Goal: Use online tool/utility: Utilize a website feature to perform a specific function

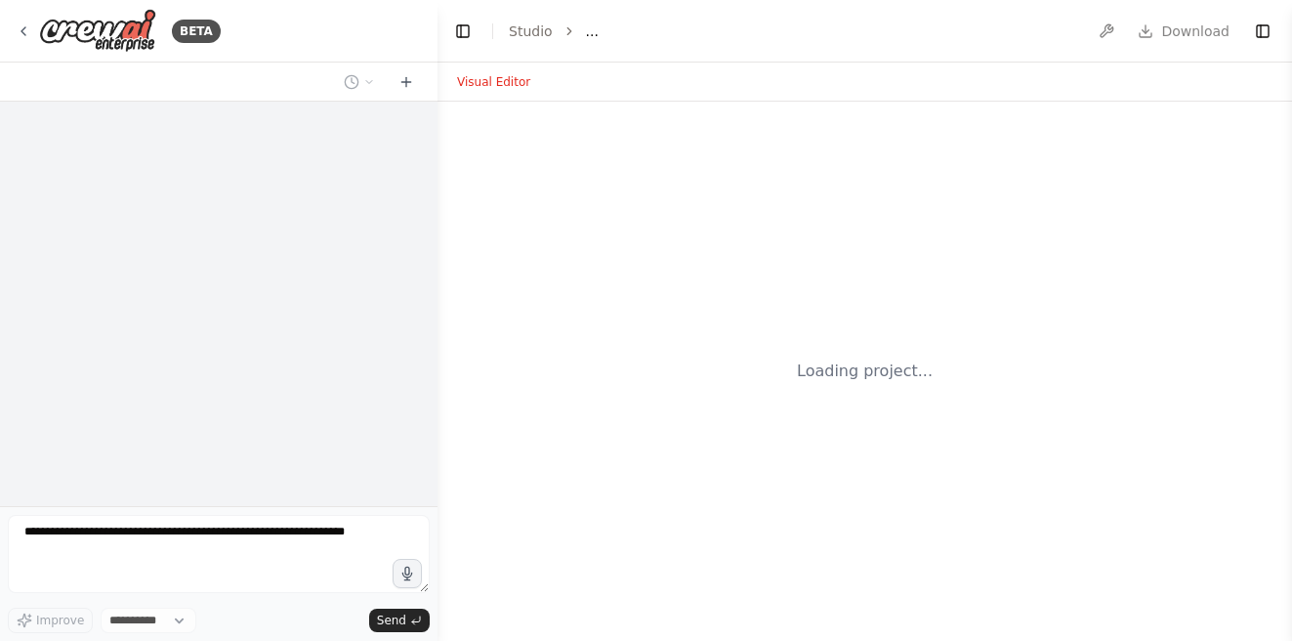
select select "****"
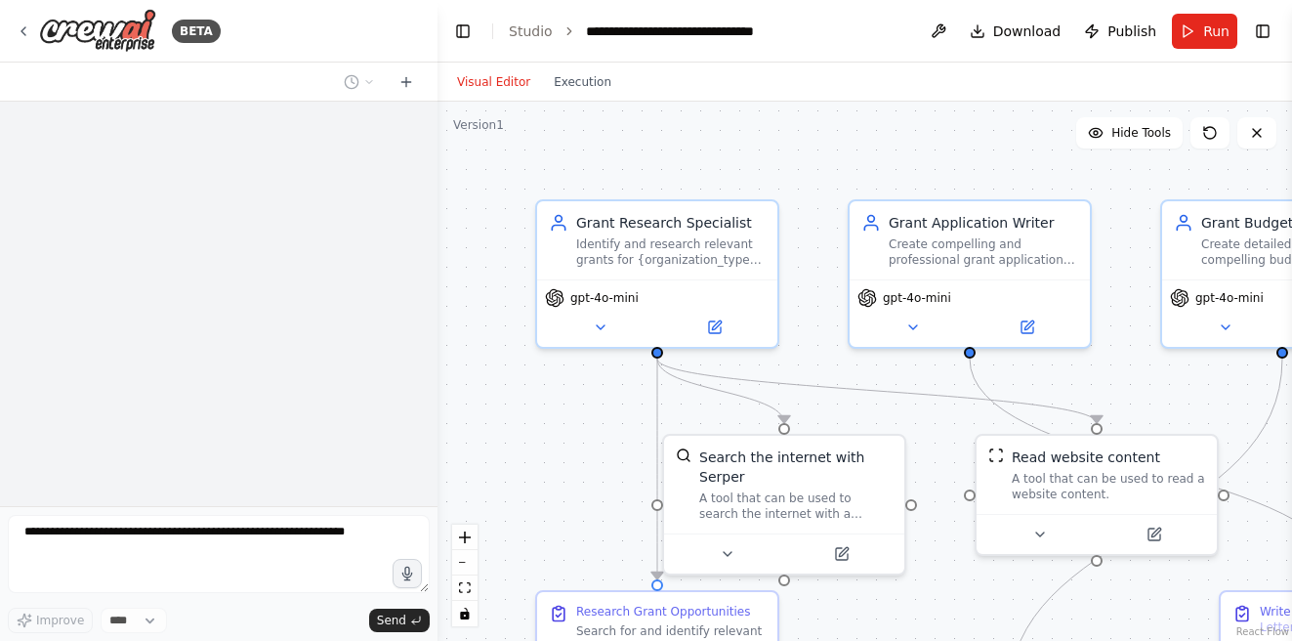
click at [489, 79] on button "Visual Editor" at bounding box center [493, 81] width 97 height 23
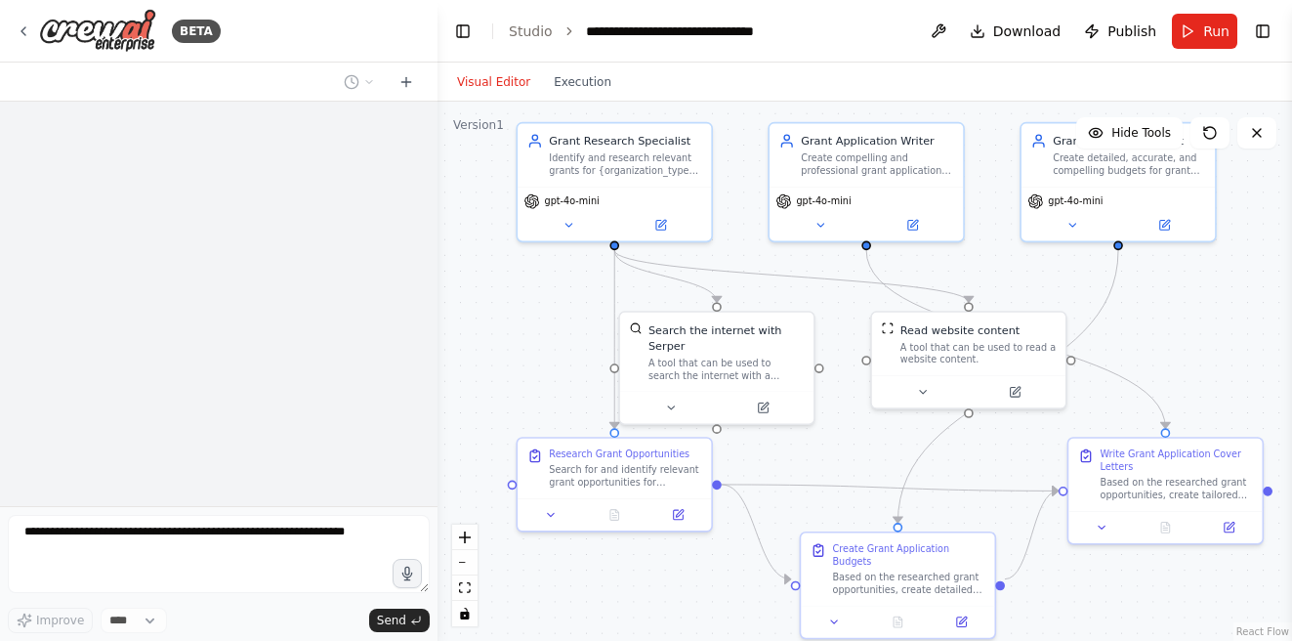
drag, startPoint x: 553, startPoint y: 526, endPoint x: 527, endPoint y: 371, distance: 156.6
click at [527, 371] on div ".deletable-edge-delete-btn { width: 20px; height: 20px; border: 0px solid #ffff…" at bounding box center [865, 371] width 855 height 539
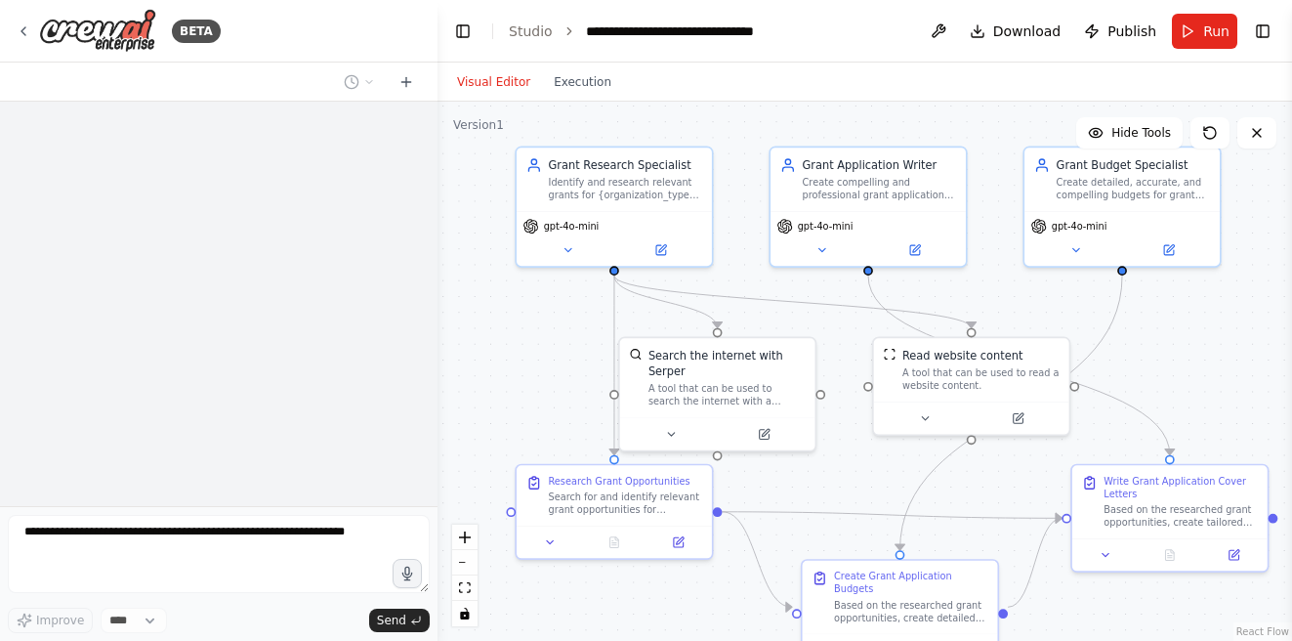
drag, startPoint x: 527, startPoint y: 371, endPoint x: 529, endPoint y: 414, distance: 43.1
click at [529, 414] on div ".deletable-edge-delete-btn { width: 20px; height: 20px; border: 0px solid #ffff…" at bounding box center [865, 371] width 855 height 539
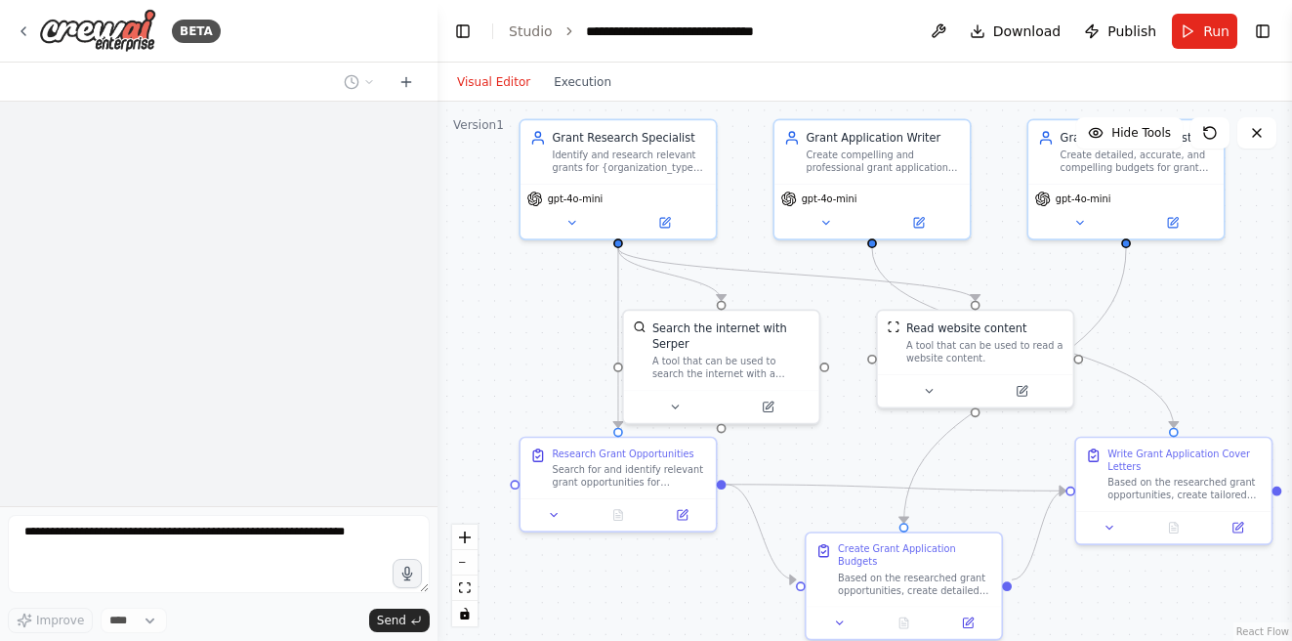
drag, startPoint x: 529, startPoint y: 414, endPoint x: 533, endPoint y: 384, distance: 30.5
click at [533, 384] on div ".deletable-edge-delete-btn { width: 20px; height: 20px; border: 0px solid #ffff…" at bounding box center [865, 371] width 855 height 539
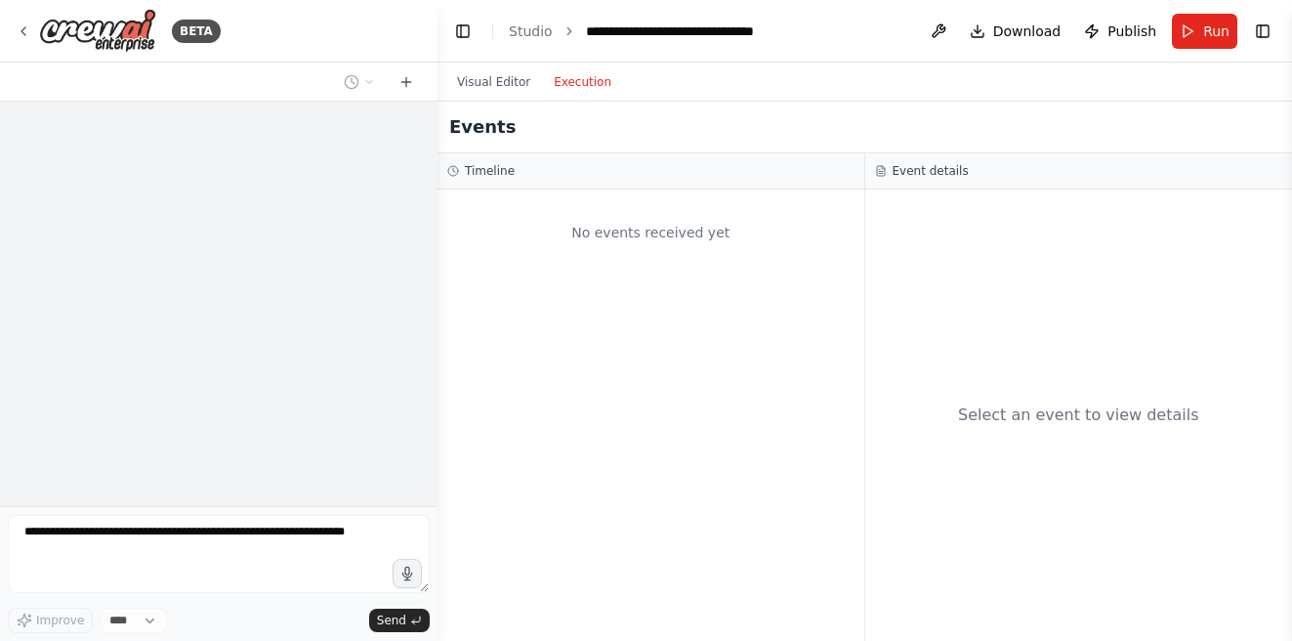
click at [566, 93] on button "Execution" at bounding box center [582, 81] width 81 height 23
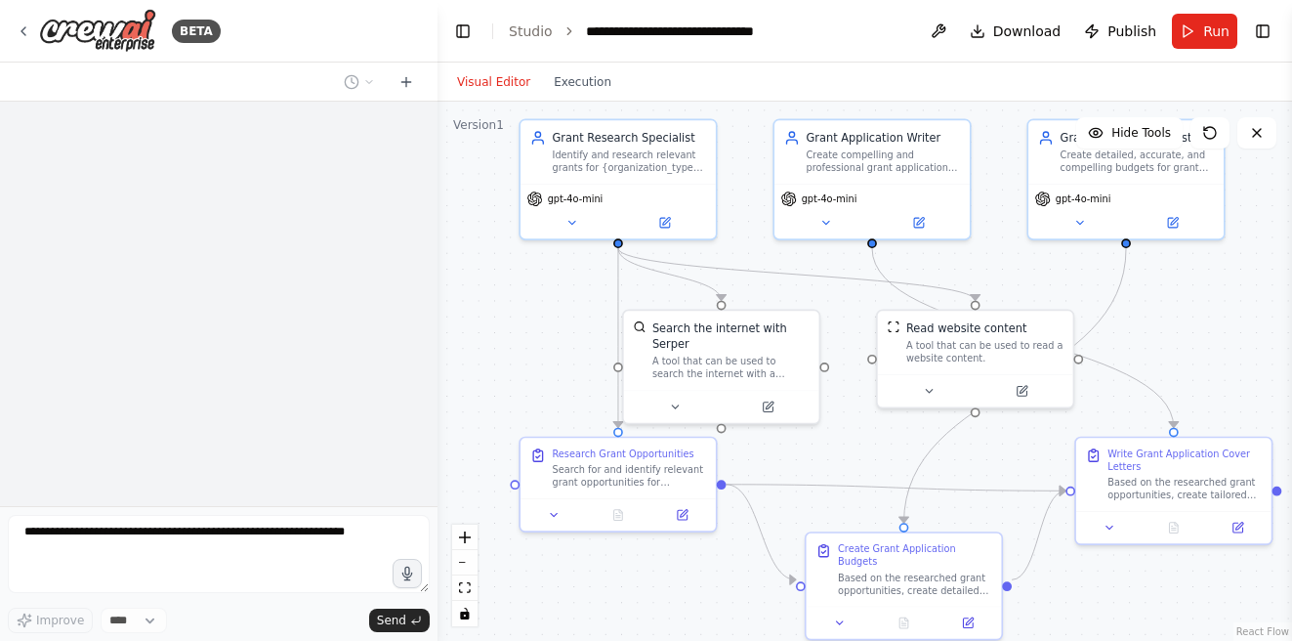
click at [486, 83] on button "Visual Editor" at bounding box center [493, 81] width 97 height 23
click at [114, 48] on img at bounding box center [97, 31] width 117 height 44
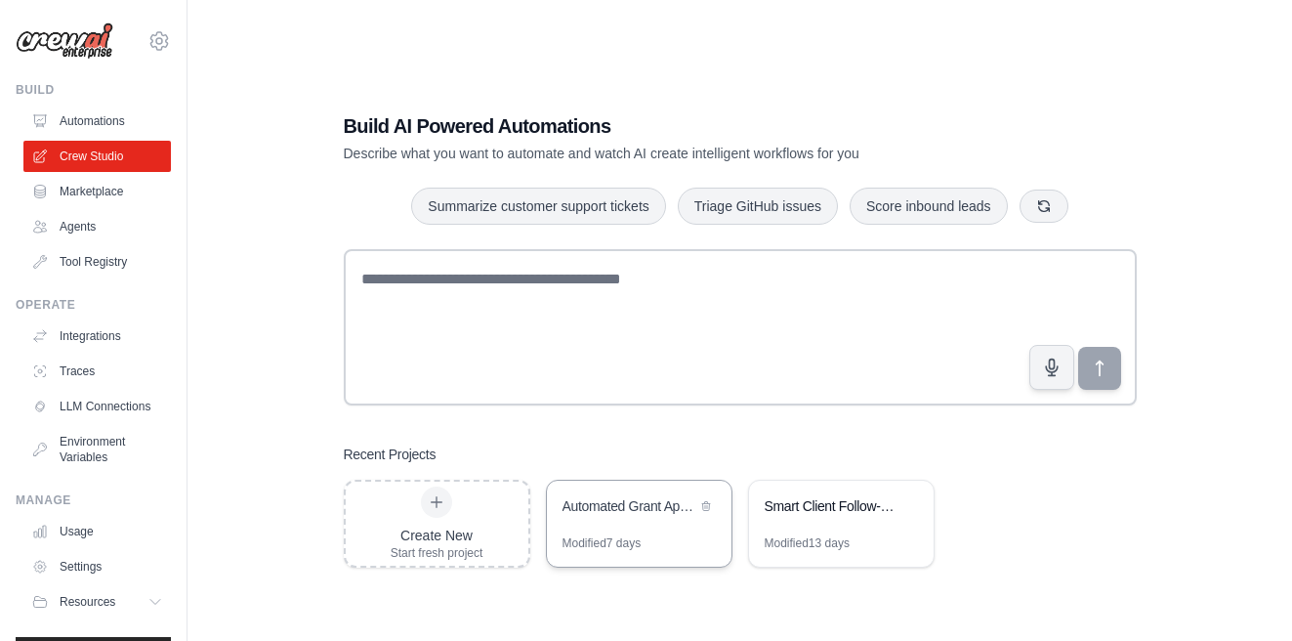
click at [657, 520] on div "Automated Grant Application System" at bounding box center [639, 508] width 185 height 55
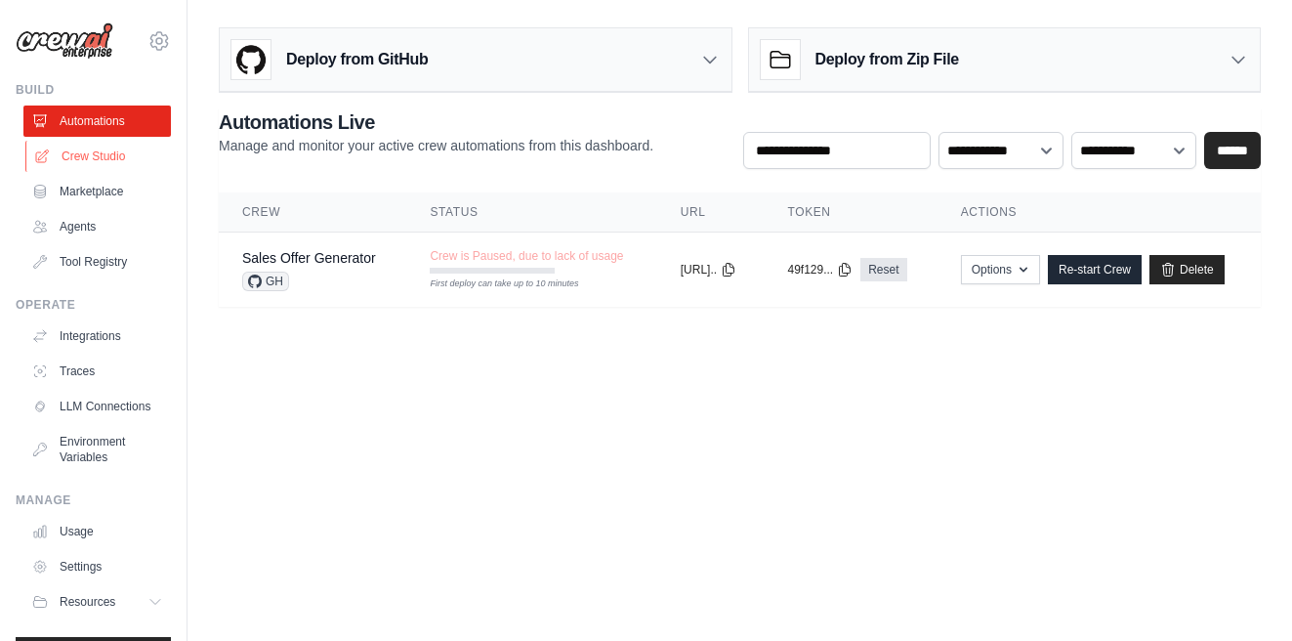
click at [85, 163] on link "Crew Studio" at bounding box center [99, 156] width 148 height 31
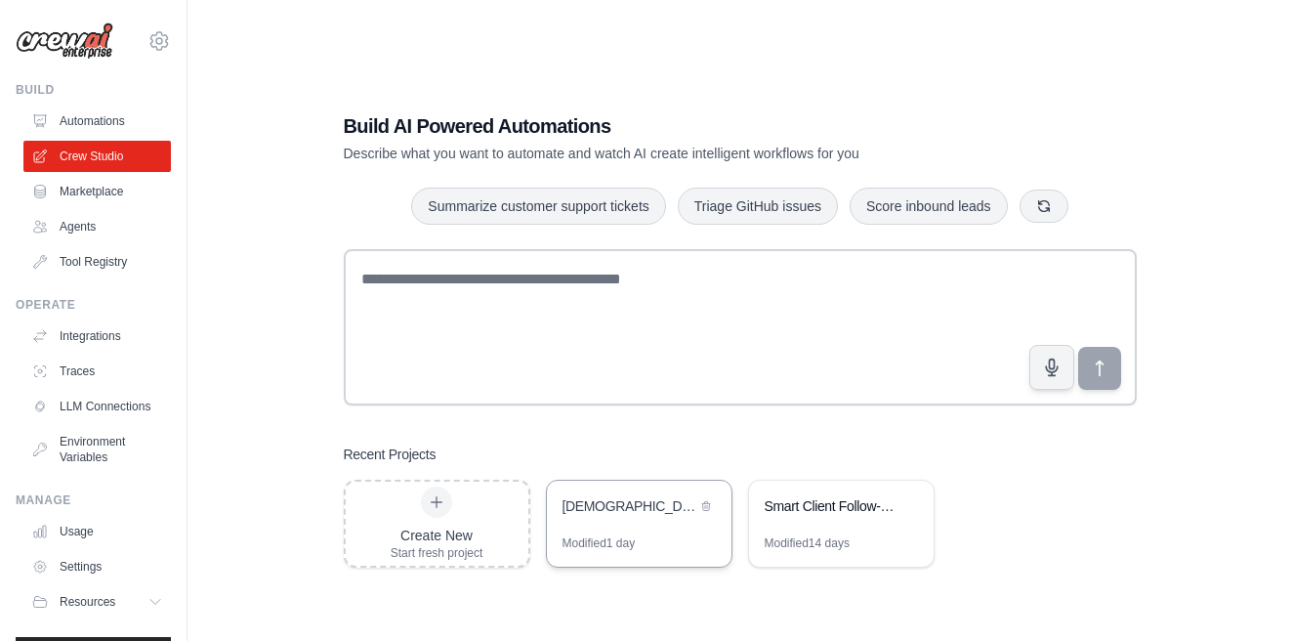
click at [592, 525] on div "[DEMOGRAPHIC_DATA] Organization Grant Application Automation" at bounding box center [639, 508] width 185 height 55
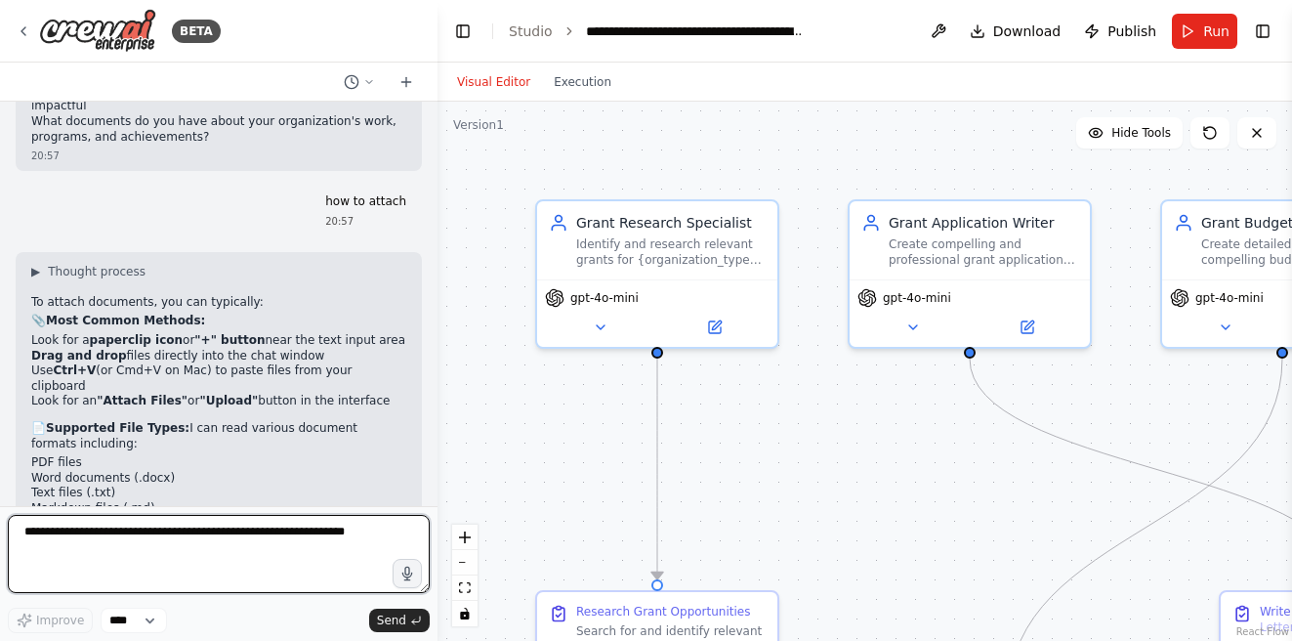
click at [131, 534] on textarea at bounding box center [219, 554] width 422 height 78
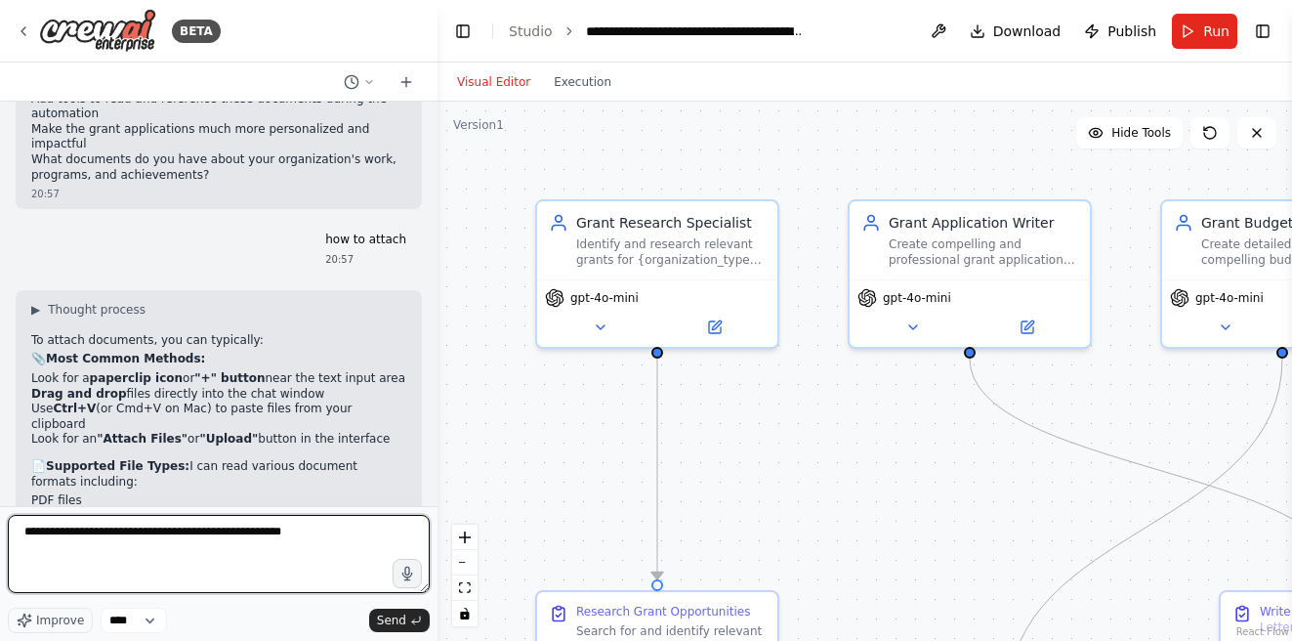
scroll to position [7078, 0]
type textarea "**********"
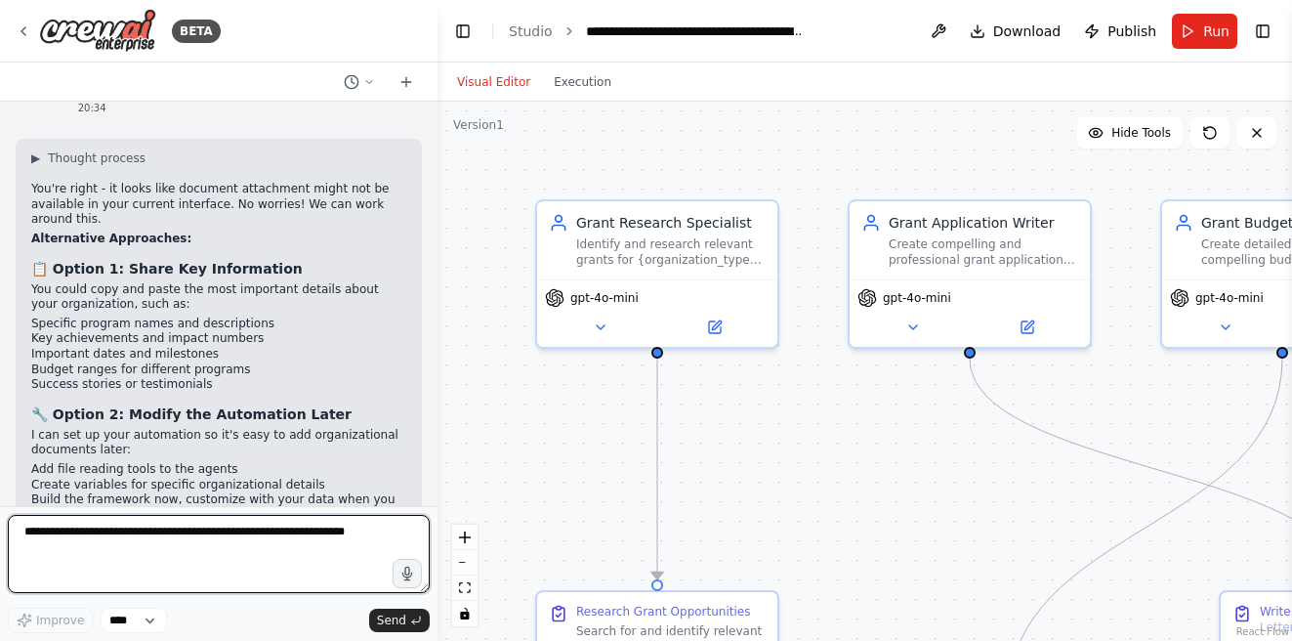
scroll to position [7808, 0]
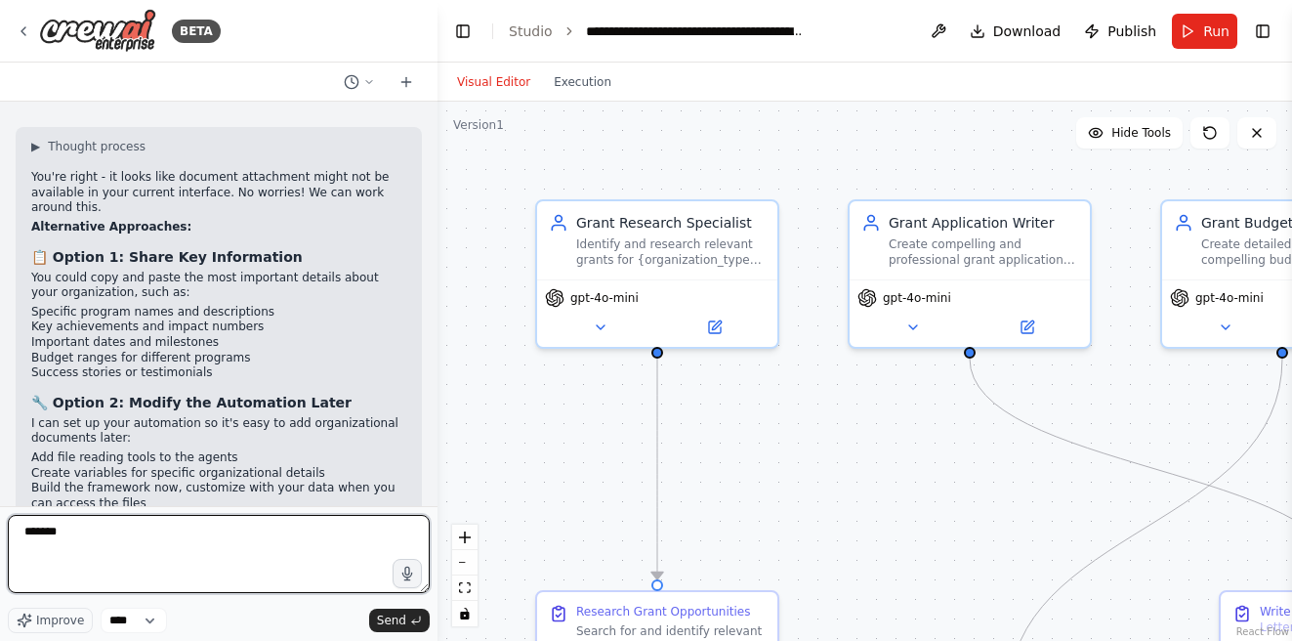
type textarea "********"
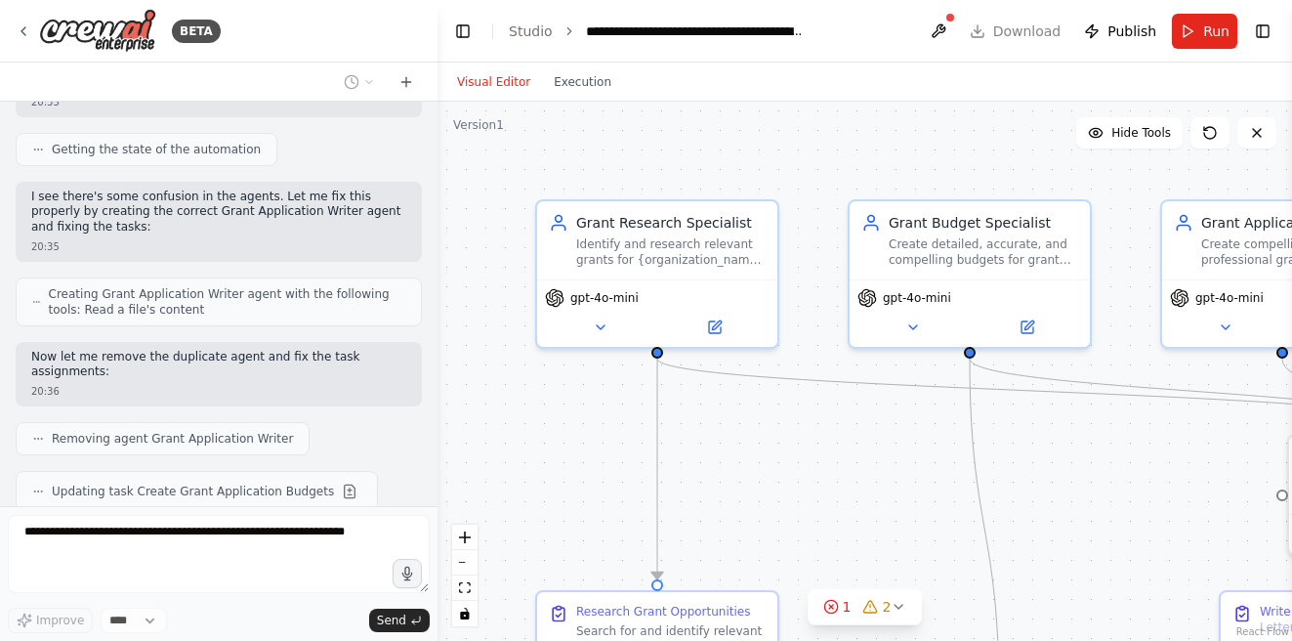
scroll to position [8934, 0]
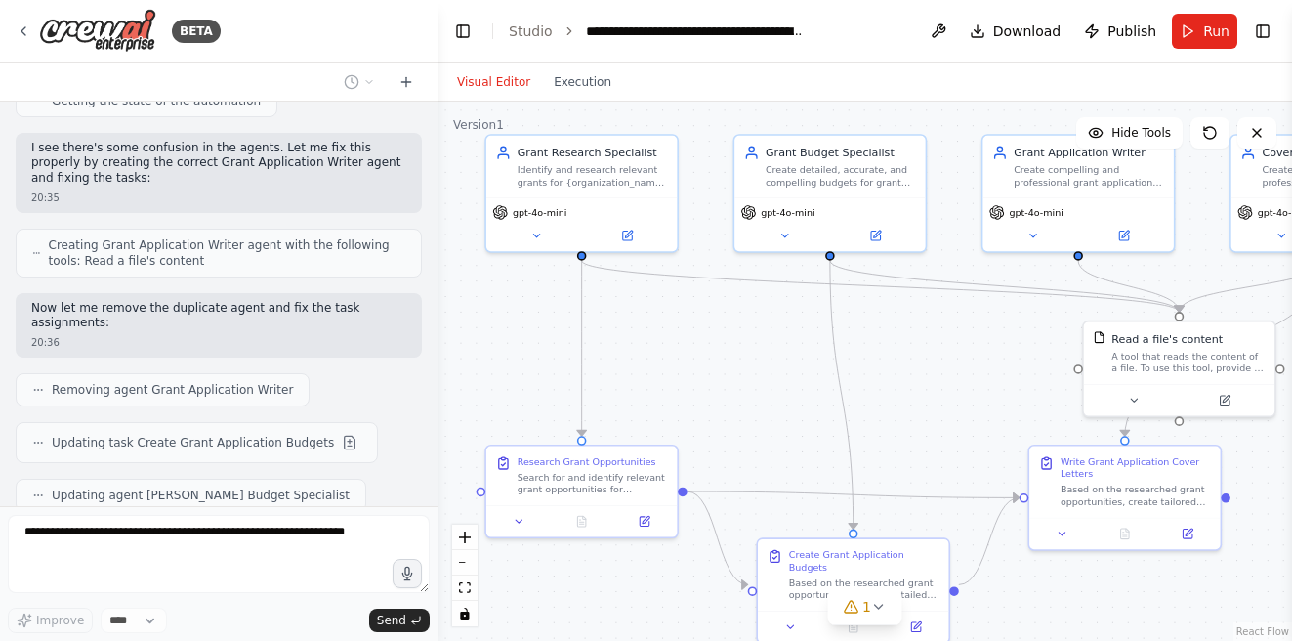
drag, startPoint x: 767, startPoint y: 487, endPoint x: 675, endPoint y: 386, distance: 136.9
click at [675, 386] on div ".deletable-edge-delete-btn { width: 20px; height: 20px; border: 0px solid #ffff…" at bounding box center [865, 371] width 855 height 539
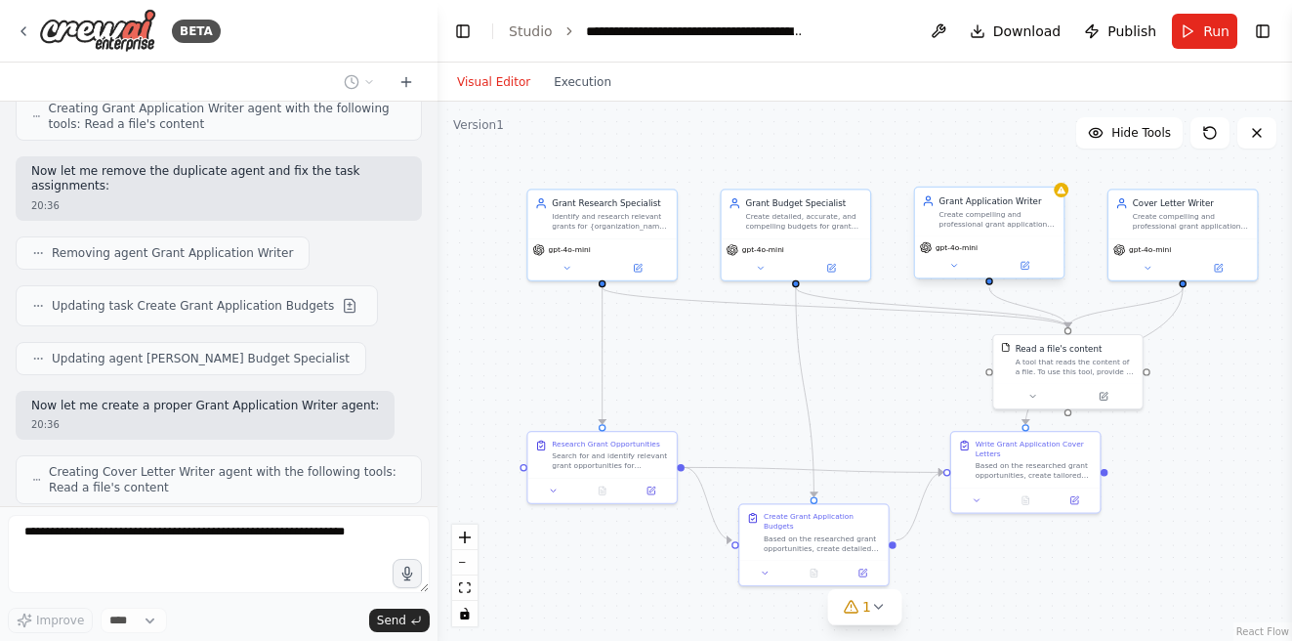
scroll to position [9128, 0]
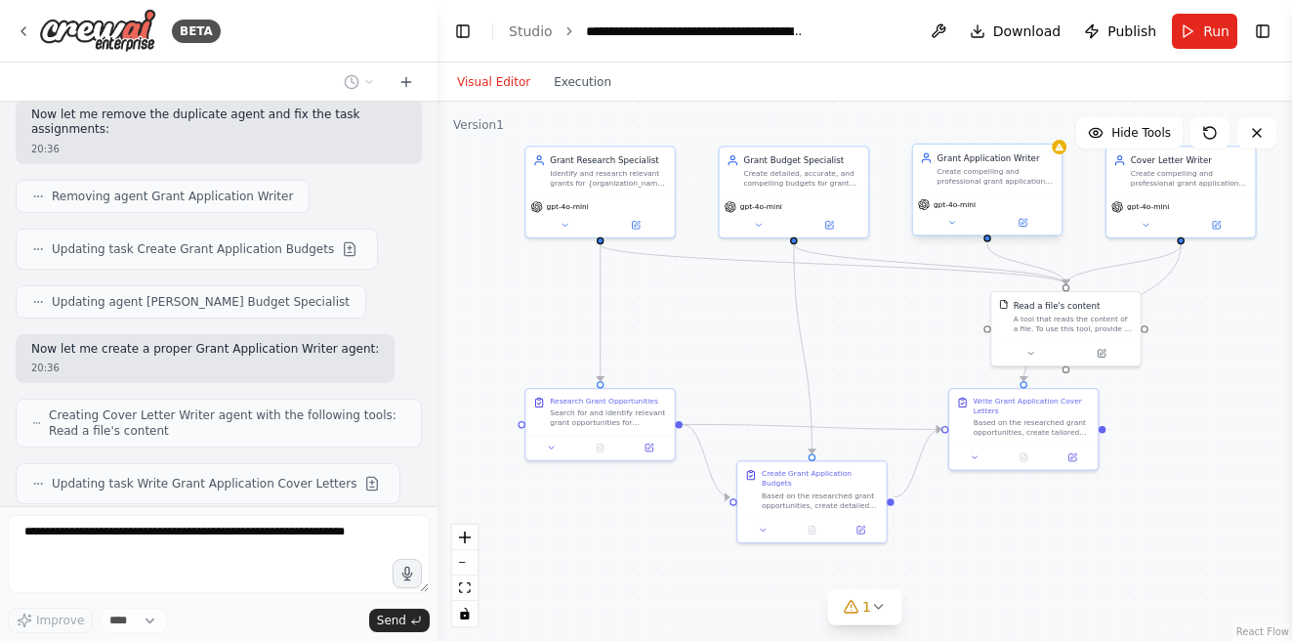
drag, startPoint x: 923, startPoint y: 370, endPoint x: 921, endPoint y: 327, distance: 43.0
click at [921, 327] on div ".deletable-edge-delete-btn { width: 20px; height: 20px; border: 0px solid #ffff…" at bounding box center [865, 371] width 855 height 539
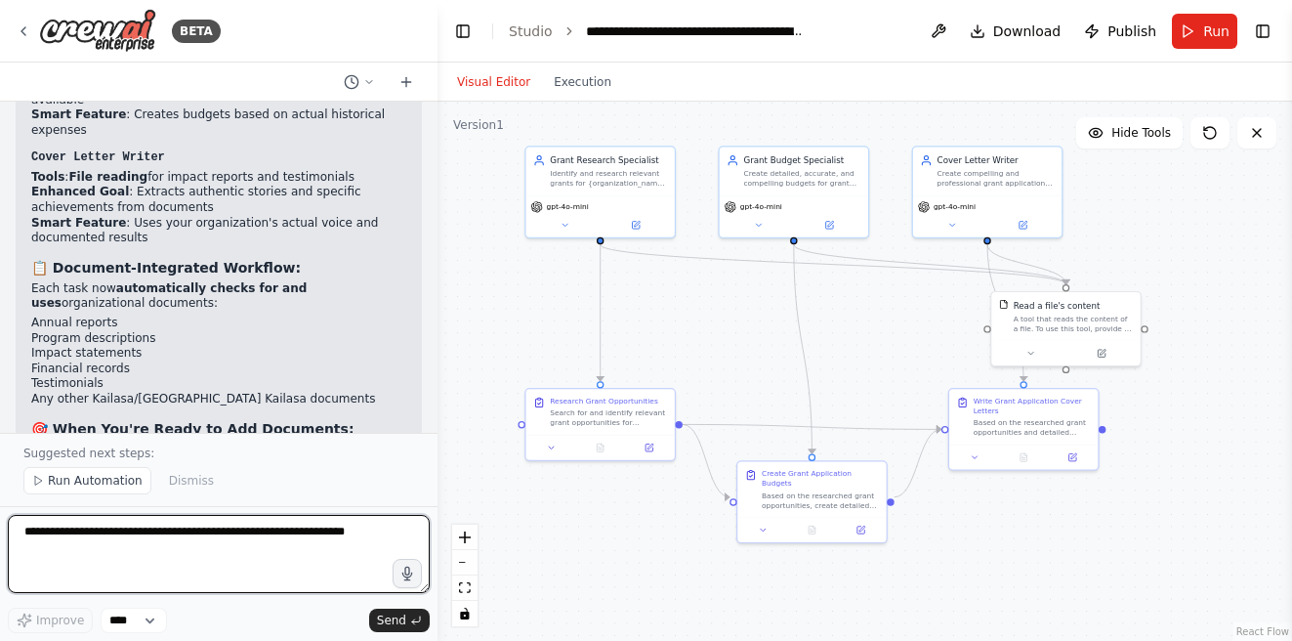
scroll to position [10384, 0]
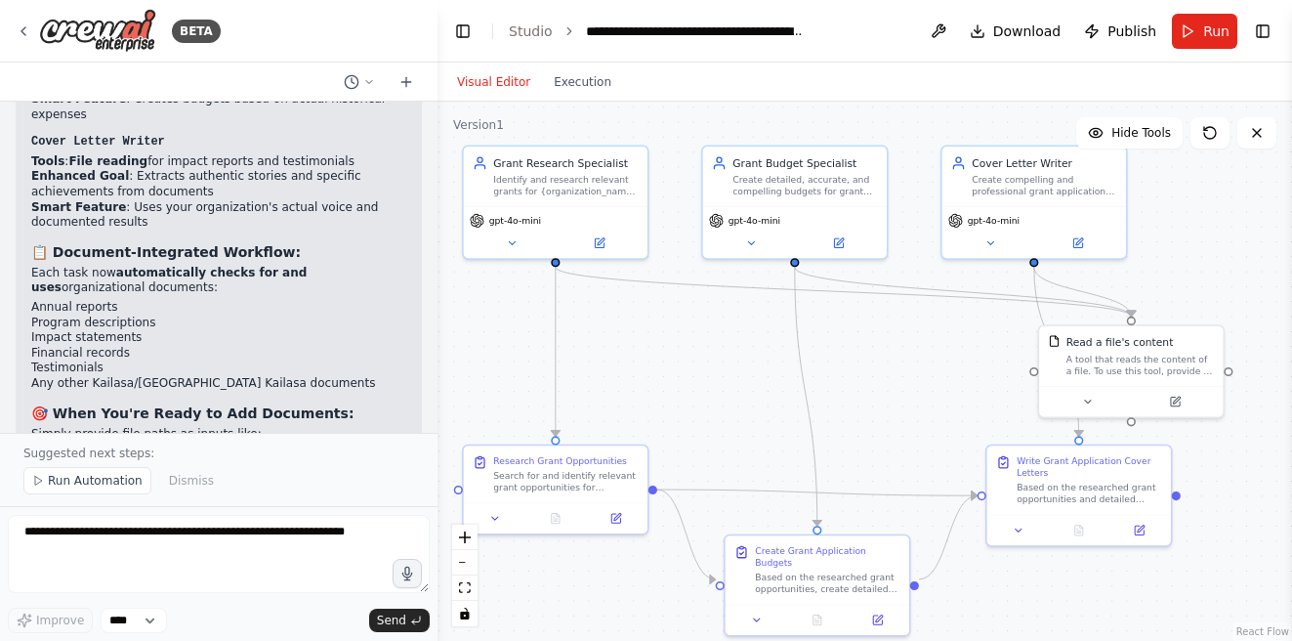
drag, startPoint x: 1110, startPoint y: 228, endPoint x: 1203, endPoint y: 260, distance: 99.2
click at [1203, 260] on div ".deletable-edge-delete-btn { width: 20px; height: 20px; border: 0px solid #ffff…" at bounding box center [865, 371] width 855 height 539
click at [1176, 400] on icon at bounding box center [1175, 398] width 9 height 9
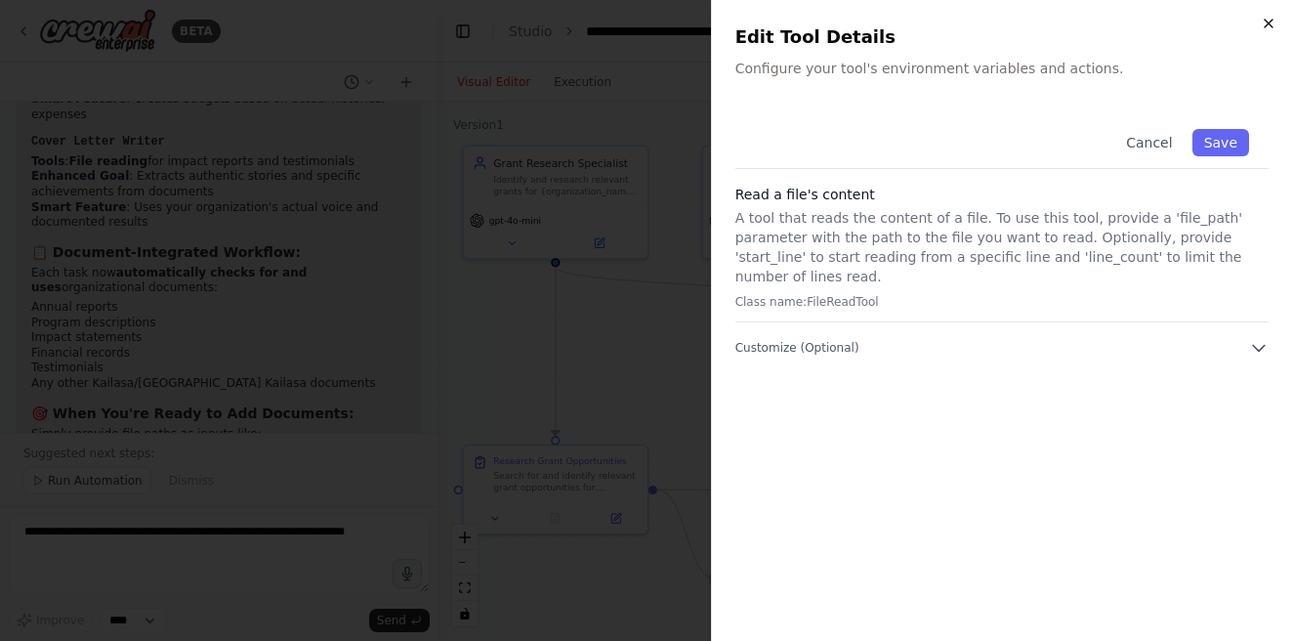
click at [1269, 24] on icon "button" at bounding box center [1269, 24] width 16 height 16
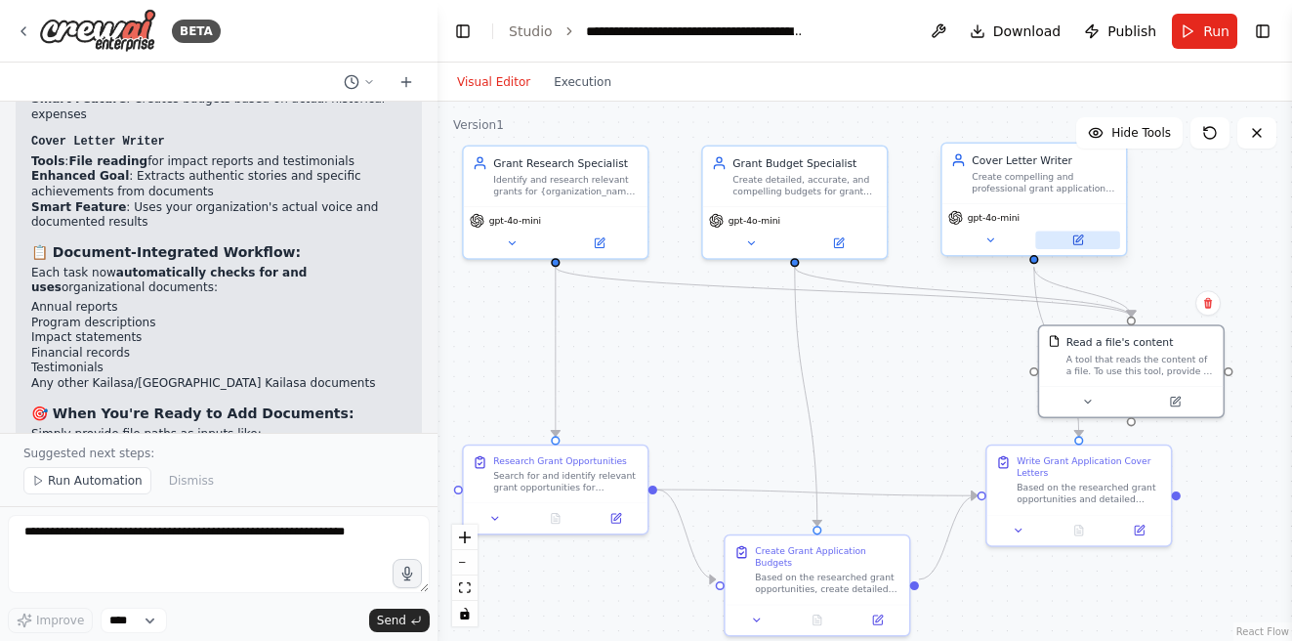
click at [1082, 248] on button at bounding box center [1077, 241] width 85 height 18
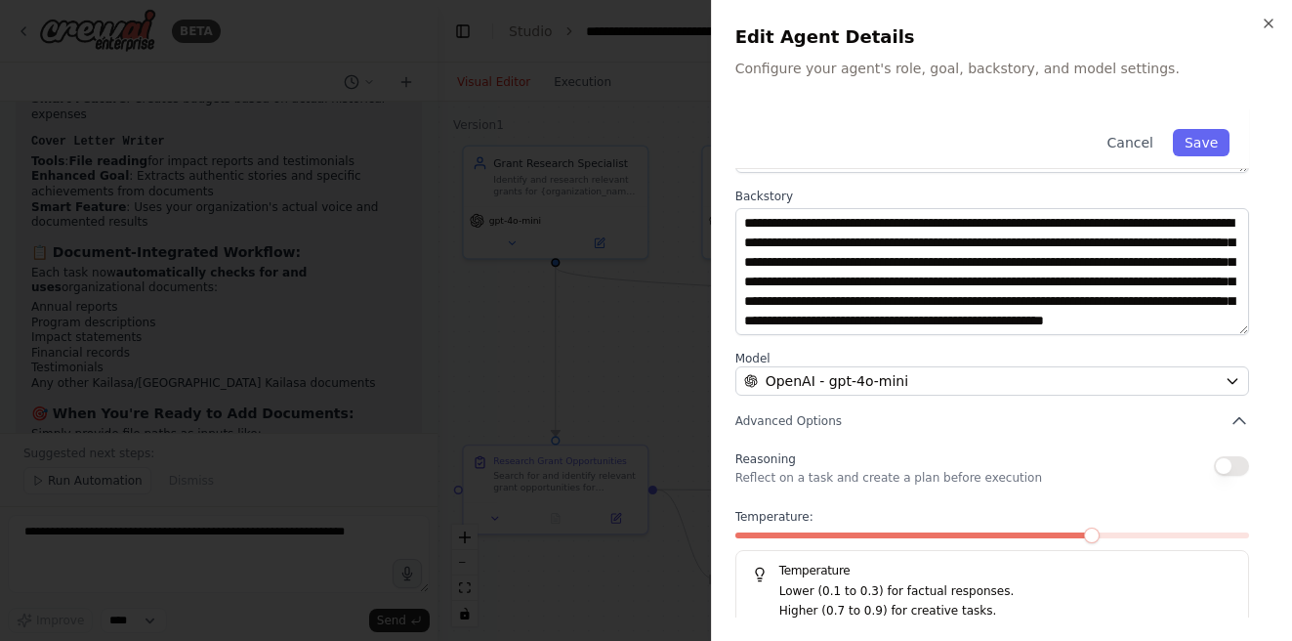
scroll to position [244, 0]
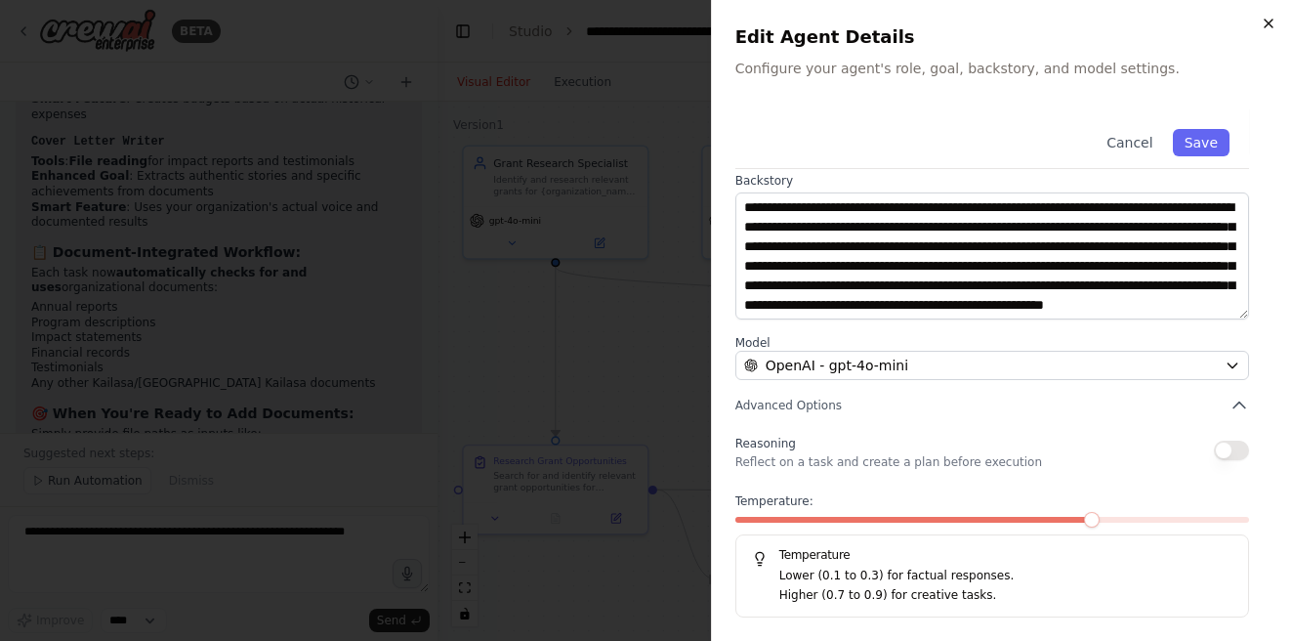
click at [1267, 22] on icon "button" at bounding box center [1269, 24] width 16 height 16
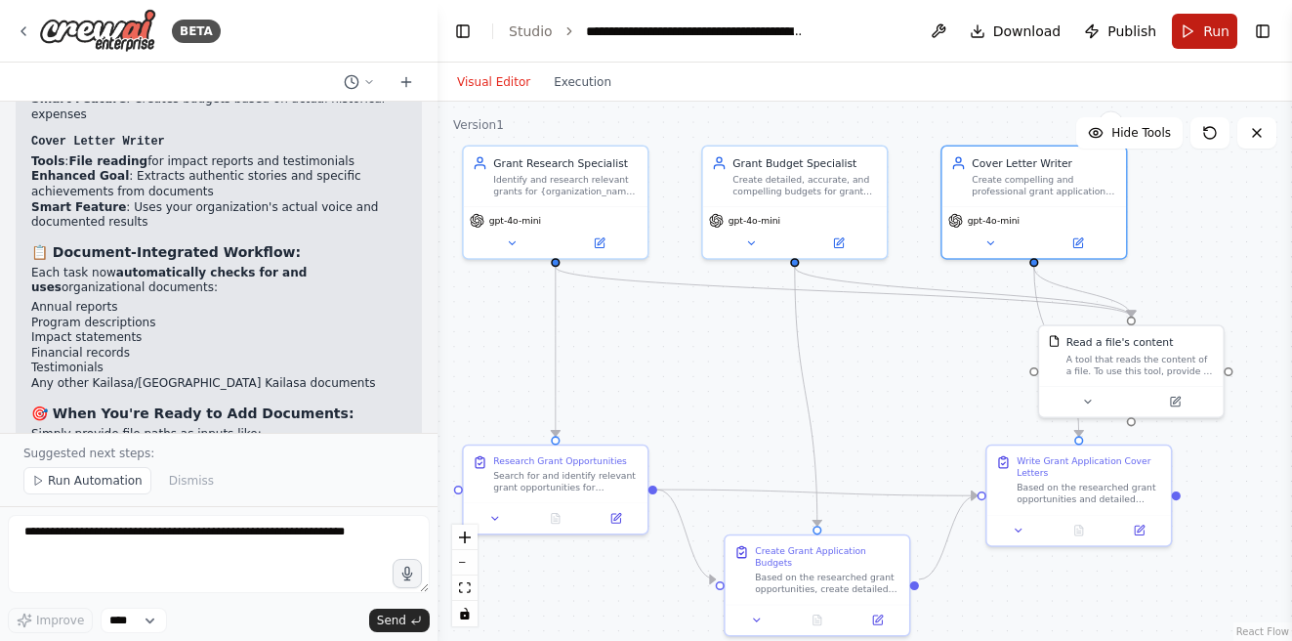
click at [1195, 37] on button "Run" at bounding box center [1204, 31] width 65 height 35
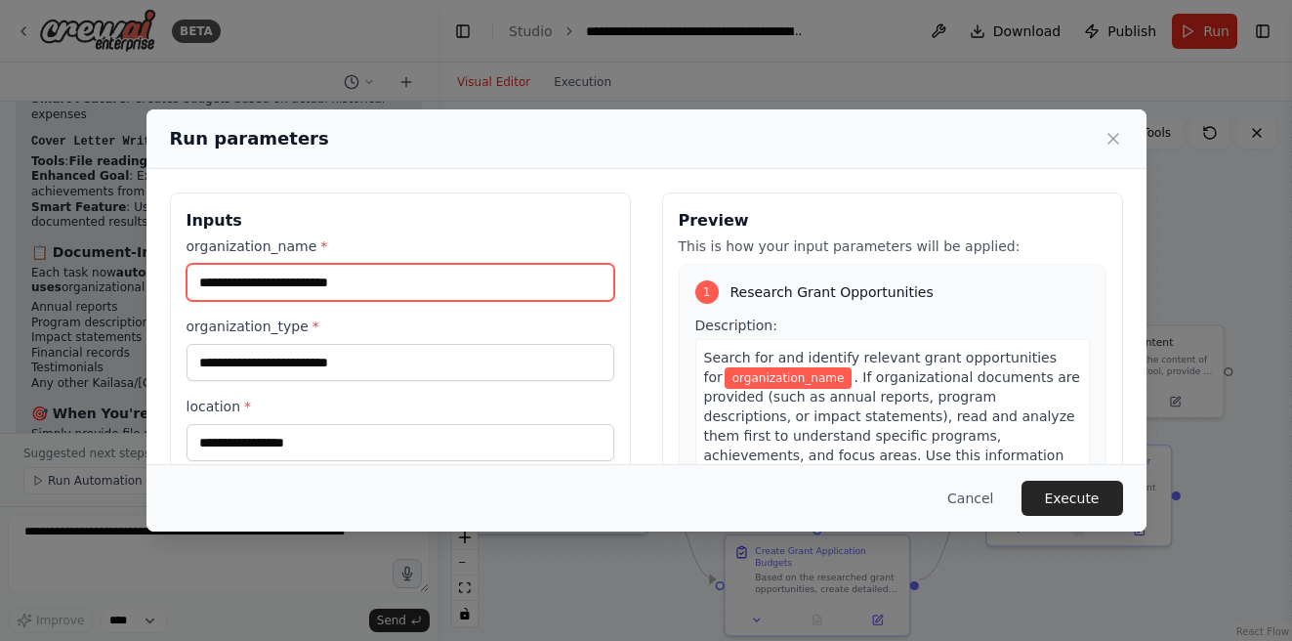
drag, startPoint x: 399, startPoint y: 287, endPoint x: 35, endPoint y: 285, distance: 363.4
click at [35, 285] on div "Run parameters Inputs organization_name * organization_type * location * progra…" at bounding box center [646, 320] width 1292 height 641
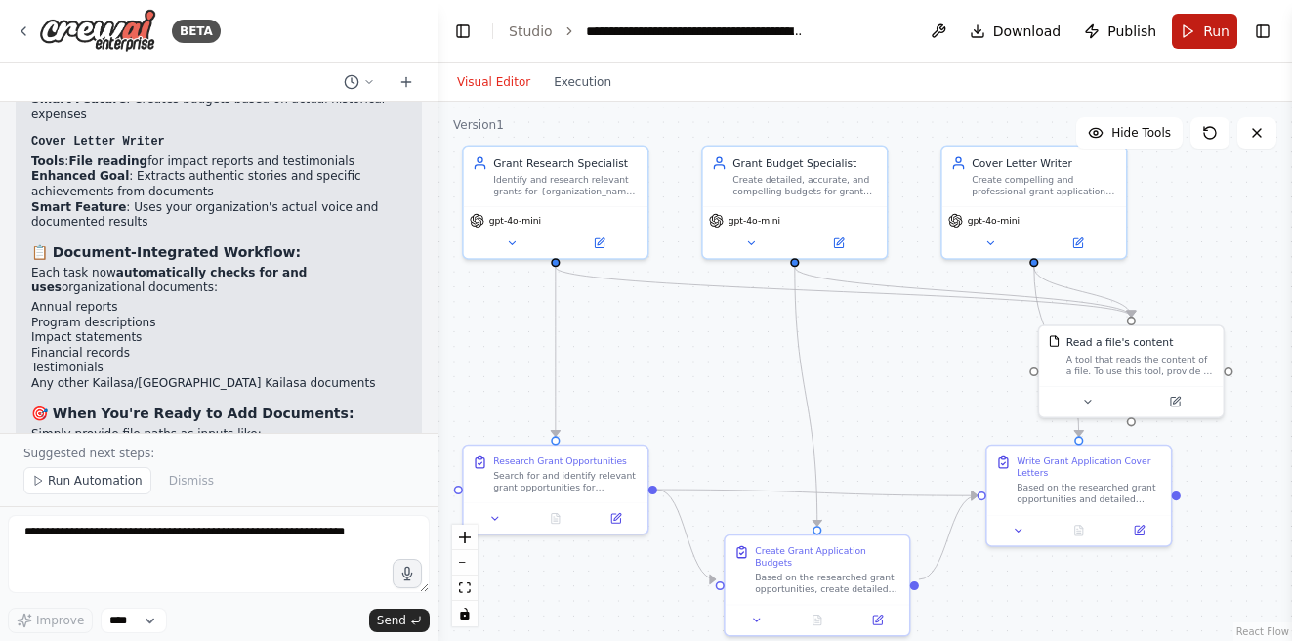
click at [1197, 36] on button "Run" at bounding box center [1204, 31] width 65 height 35
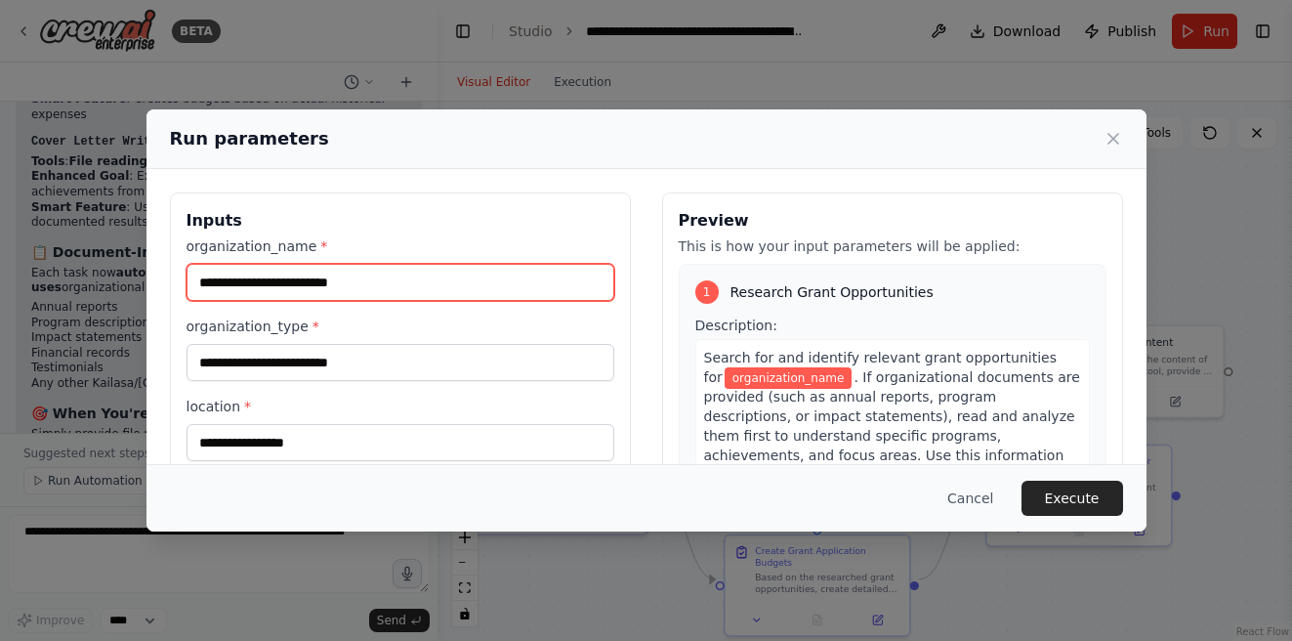
click at [392, 273] on input "organization_name *" at bounding box center [401, 282] width 428 height 37
type input "**********"
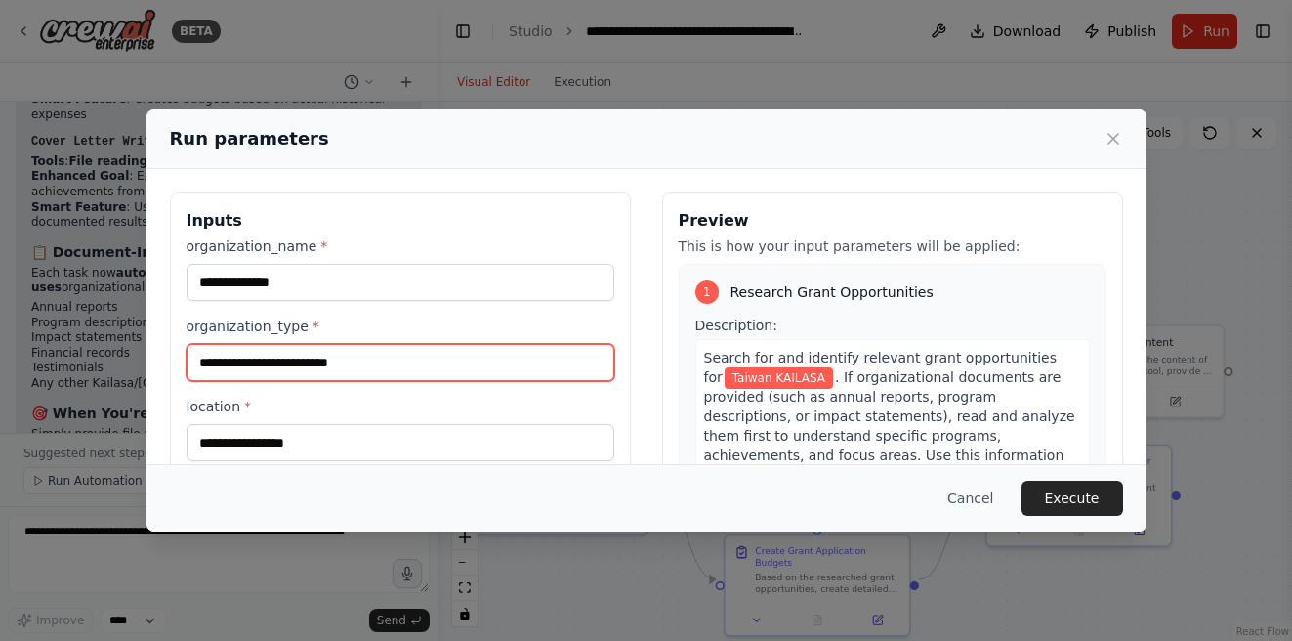
click at [426, 361] on input "organization_type *" at bounding box center [401, 362] width 428 height 37
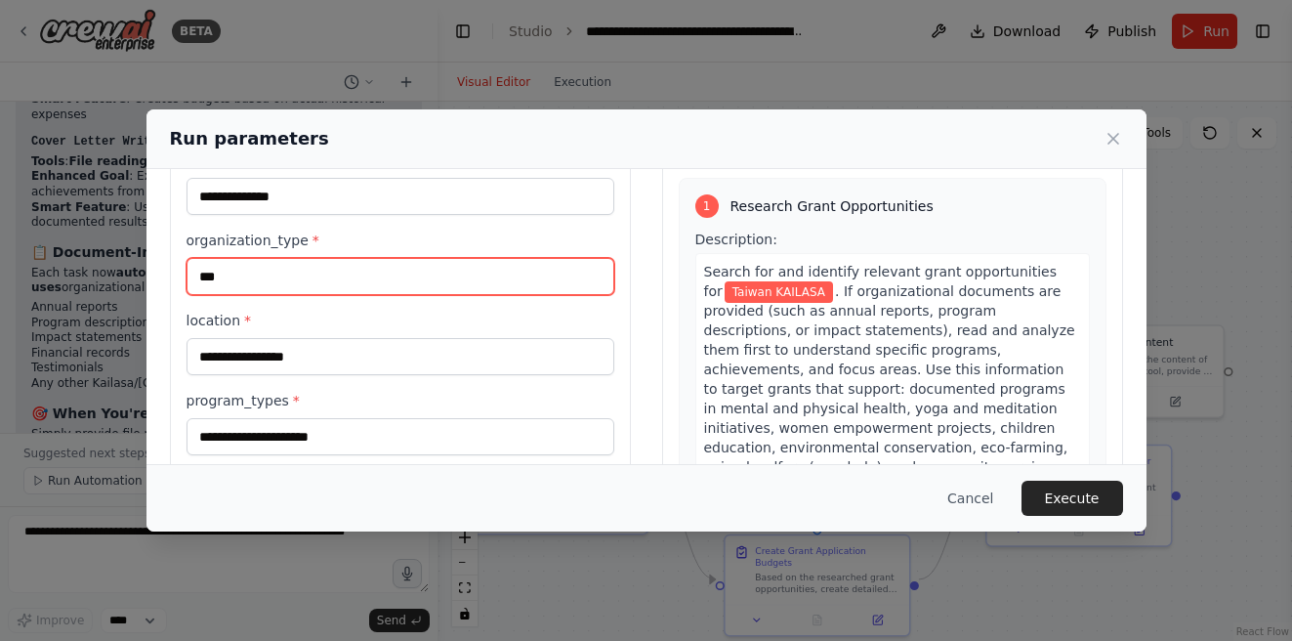
scroll to position [131, 0]
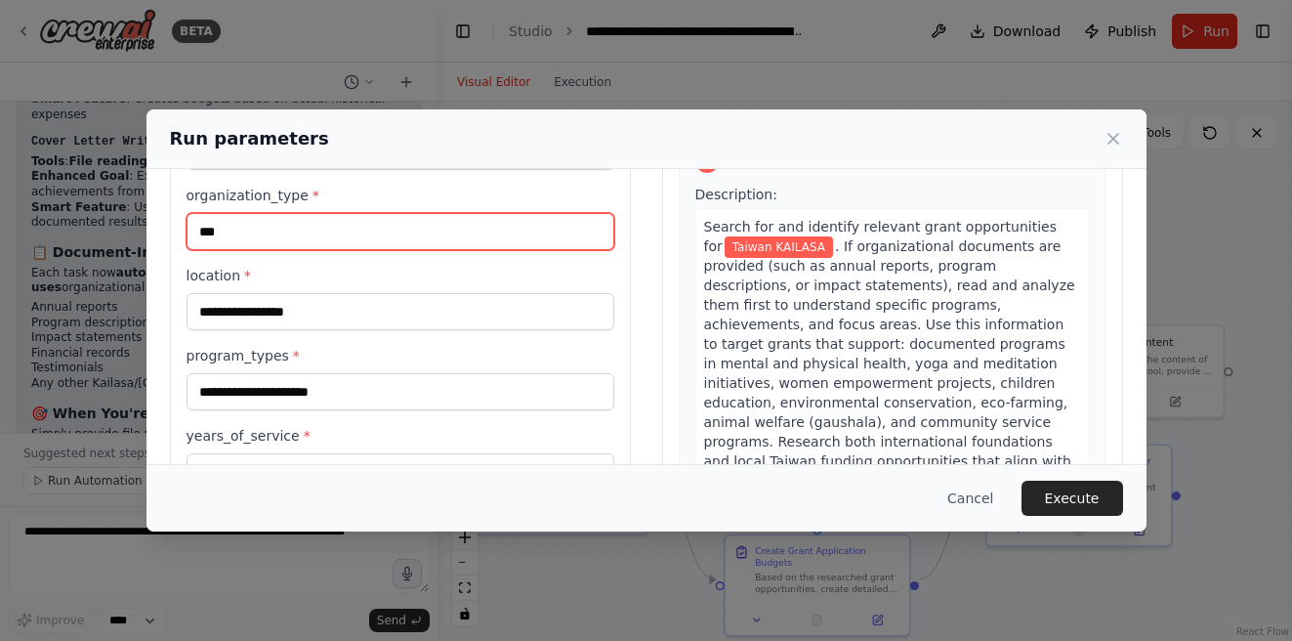
type input "***"
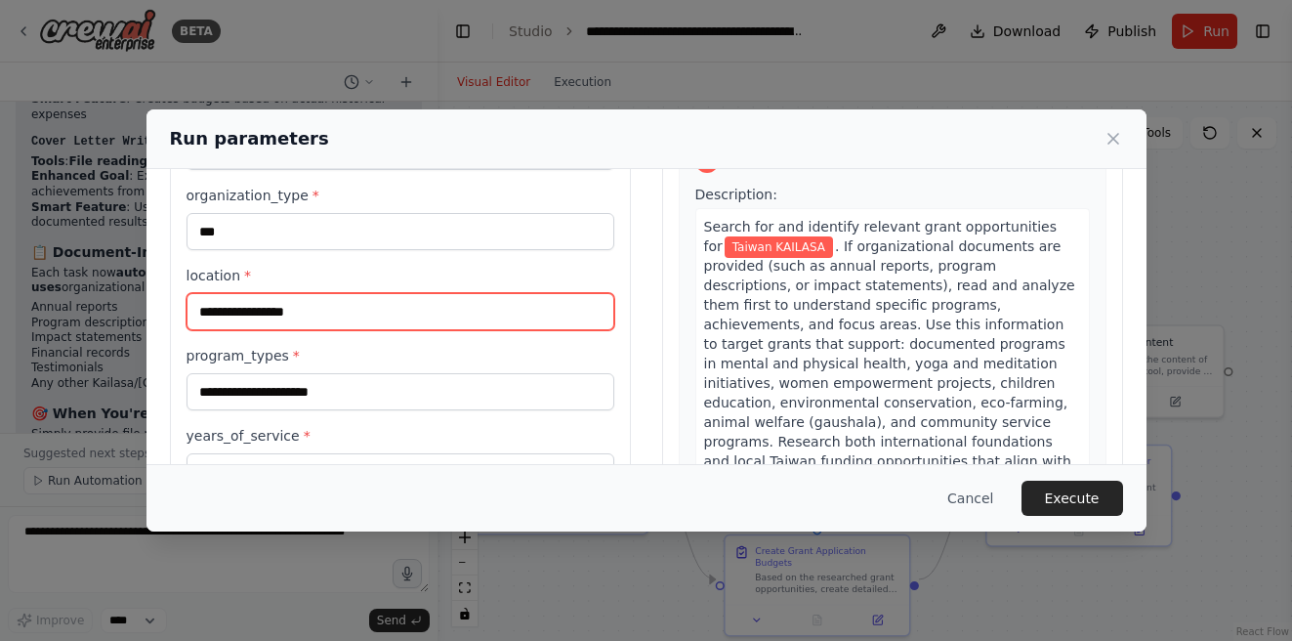
click at [327, 322] on input "location *" at bounding box center [401, 311] width 428 height 37
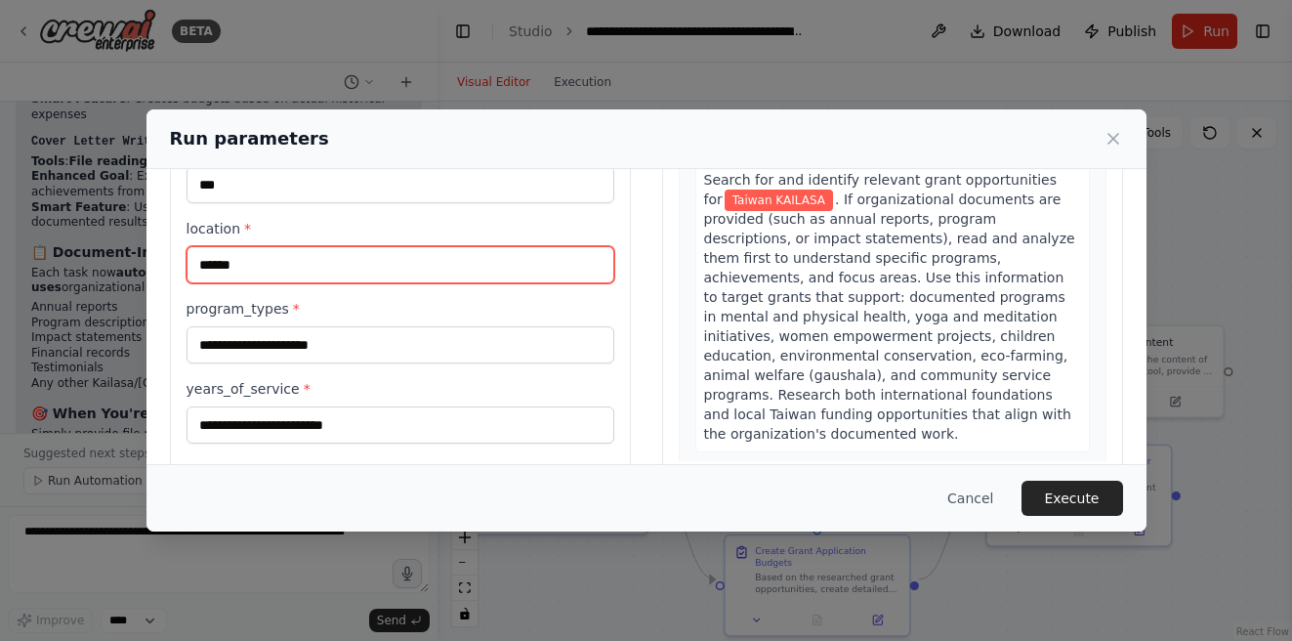
scroll to position [205, 0]
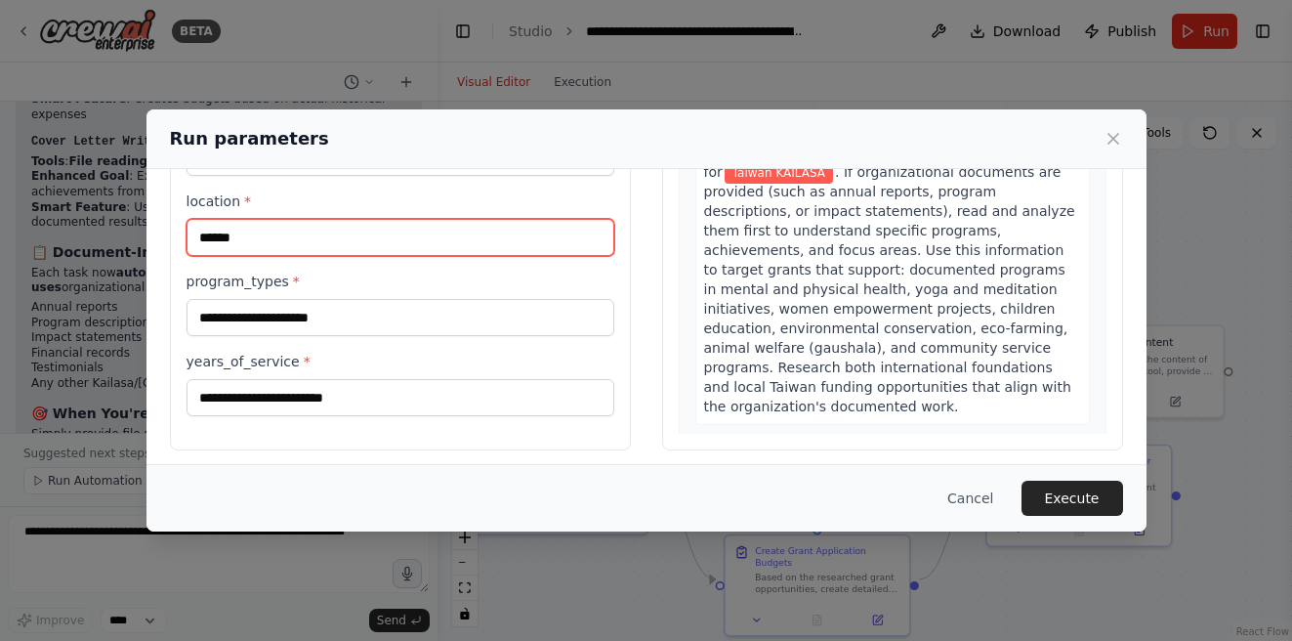
type input "******"
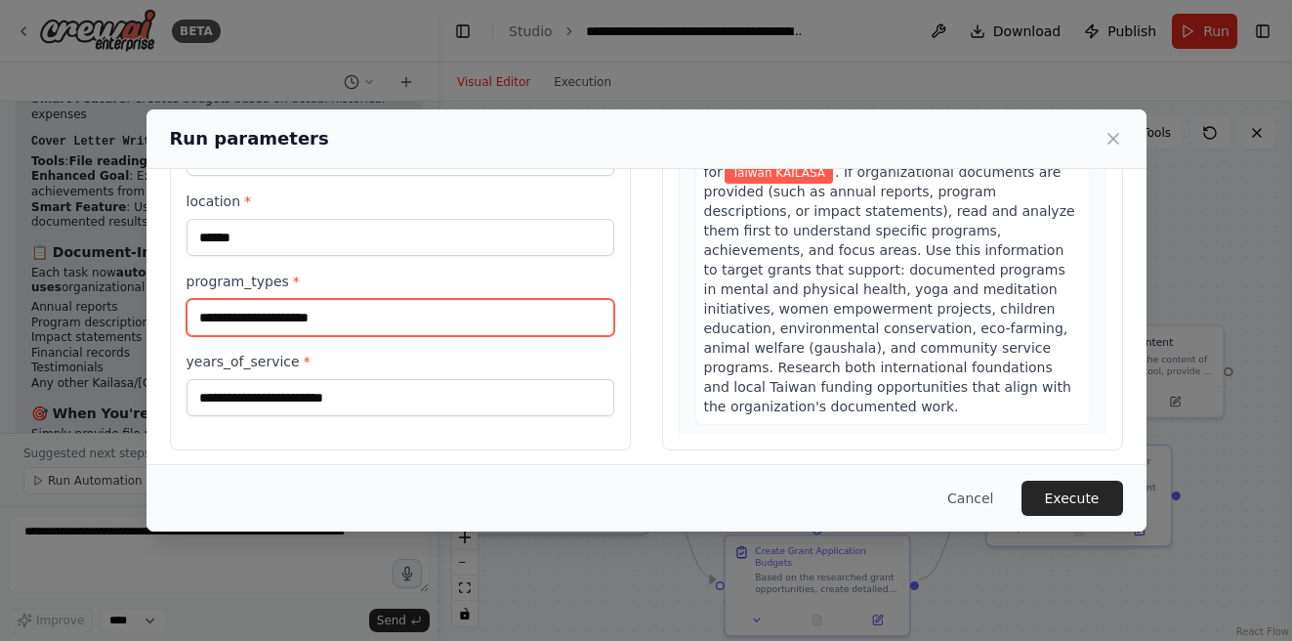
click at [322, 316] on input "program_types *" at bounding box center [401, 317] width 428 height 37
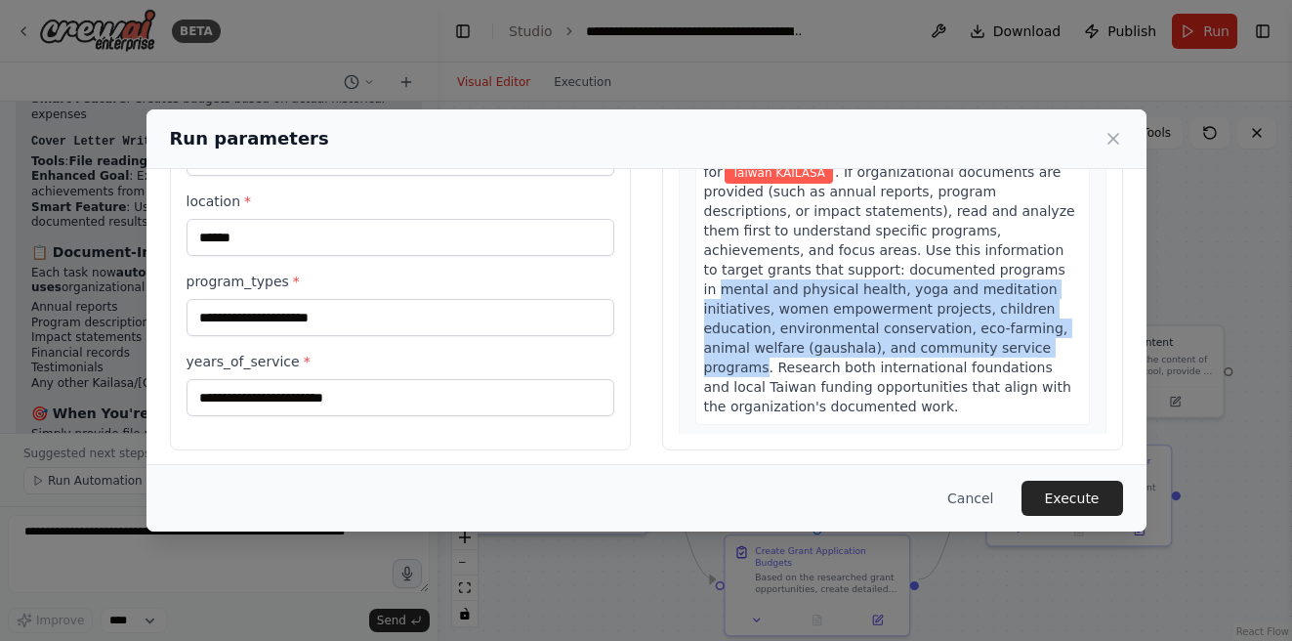
drag, startPoint x: 783, startPoint y: 271, endPoint x: 761, endPoint y: 356, distance: 87.9
click at [761, 356] on div "Search for and identify relevant grant opportunities for Taiwan KAILASA . If or…" at bounding box center [893, 279] width 395 height 291
copy span "mental and physical health, yoga and meditation initiatives, women empowerment …"
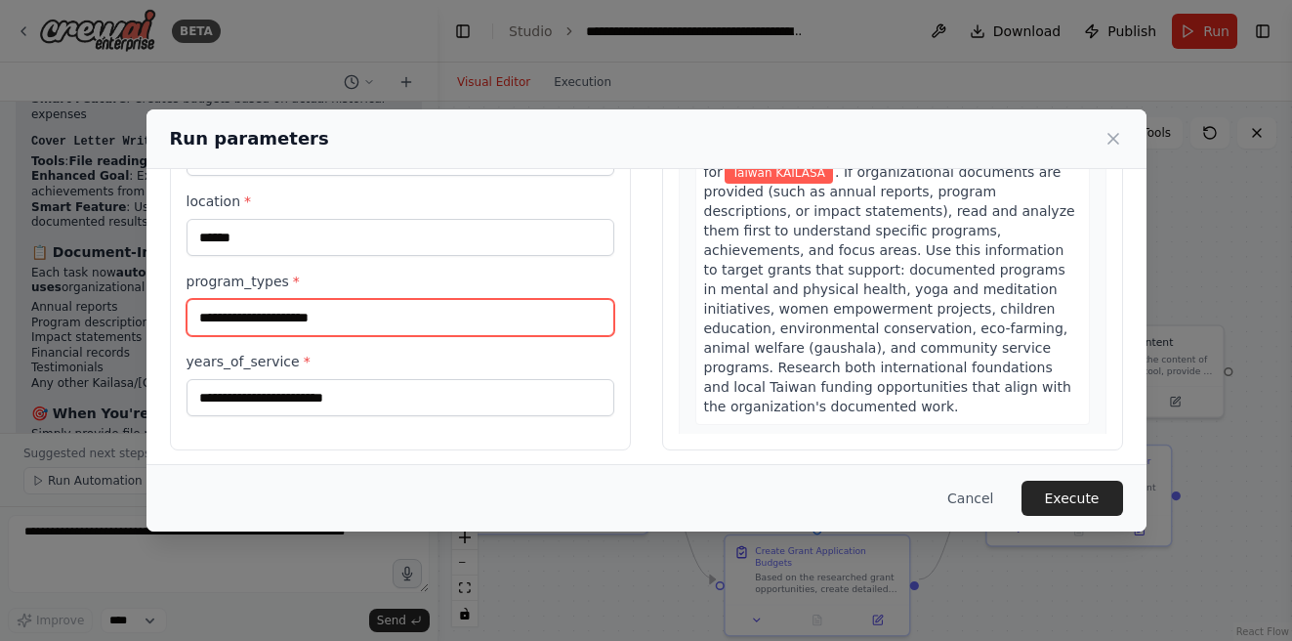
click at [320, 307] on input "program_types *" at bounding box center [401, 317] width 428 height 37
paste input "**********"
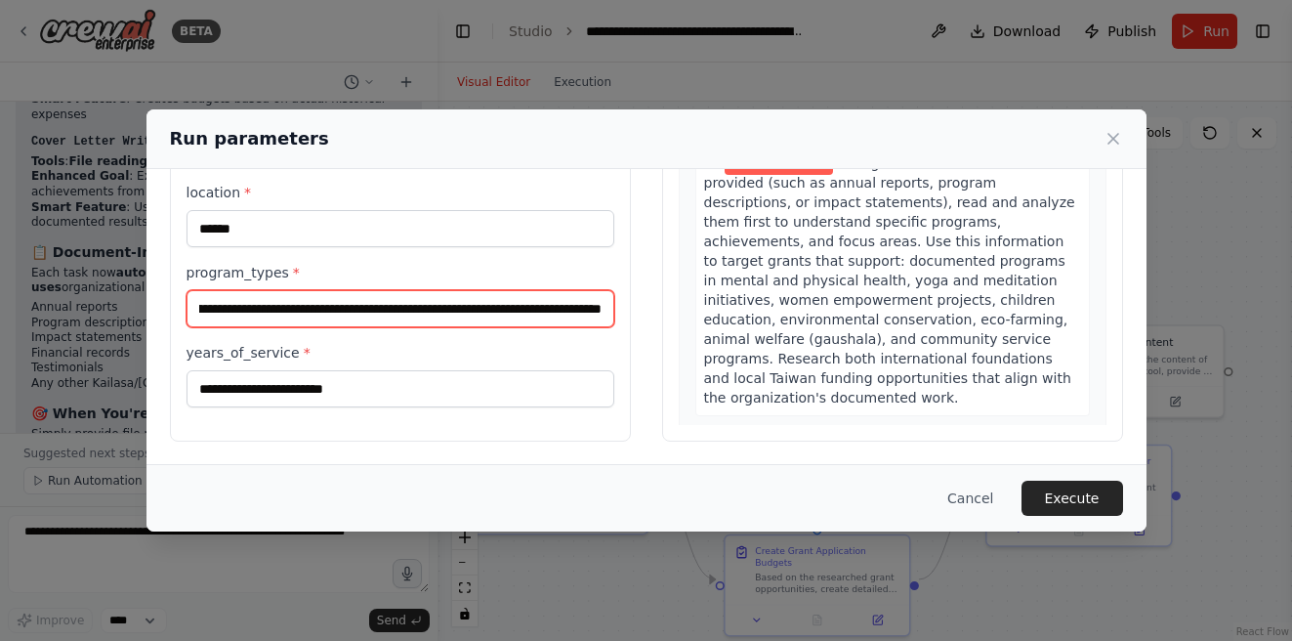
type input "**********"
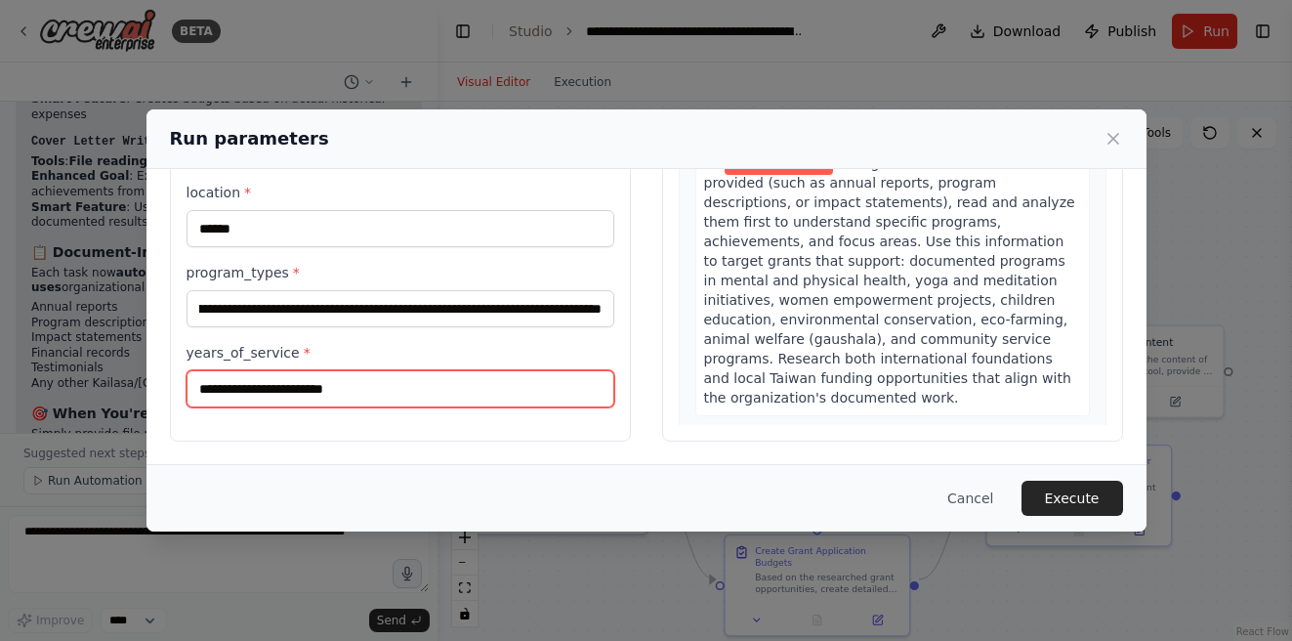
scroll to position [0, 0]
click at [314, 378] on input "years_of_service *" at bounding box center [401, 388] width 428 height 37
type input "*"
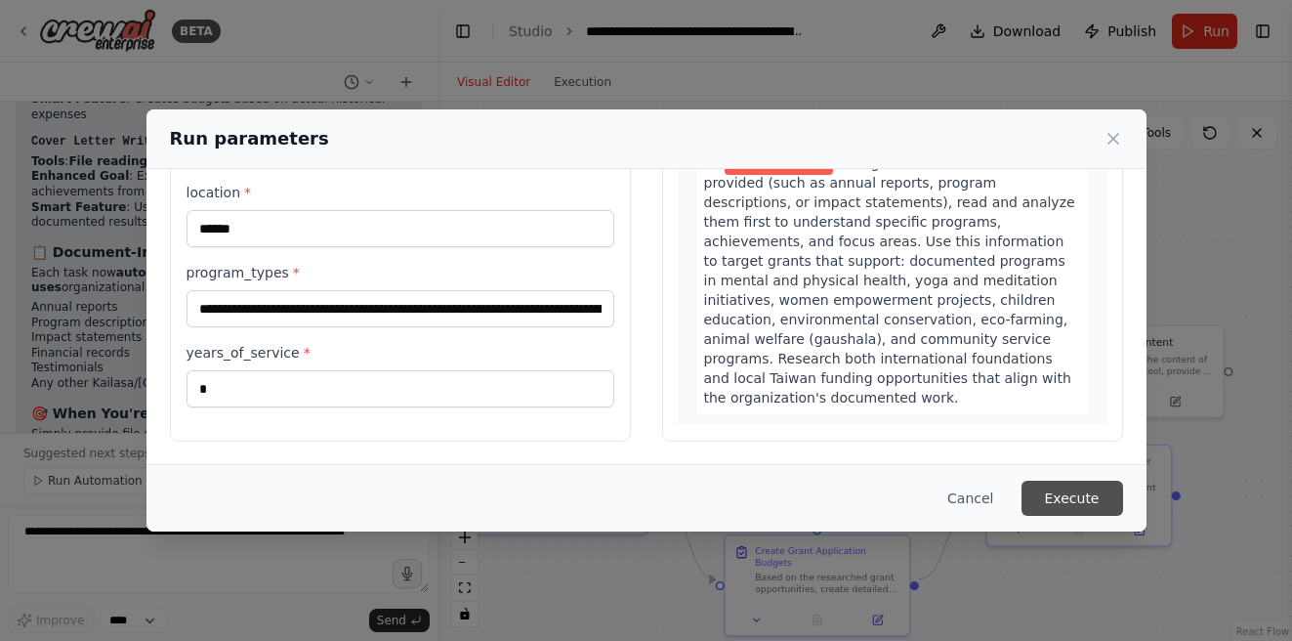
click at [1090, 500] on button "Execute" at bounding box center [1073, 498] width 102 height 35
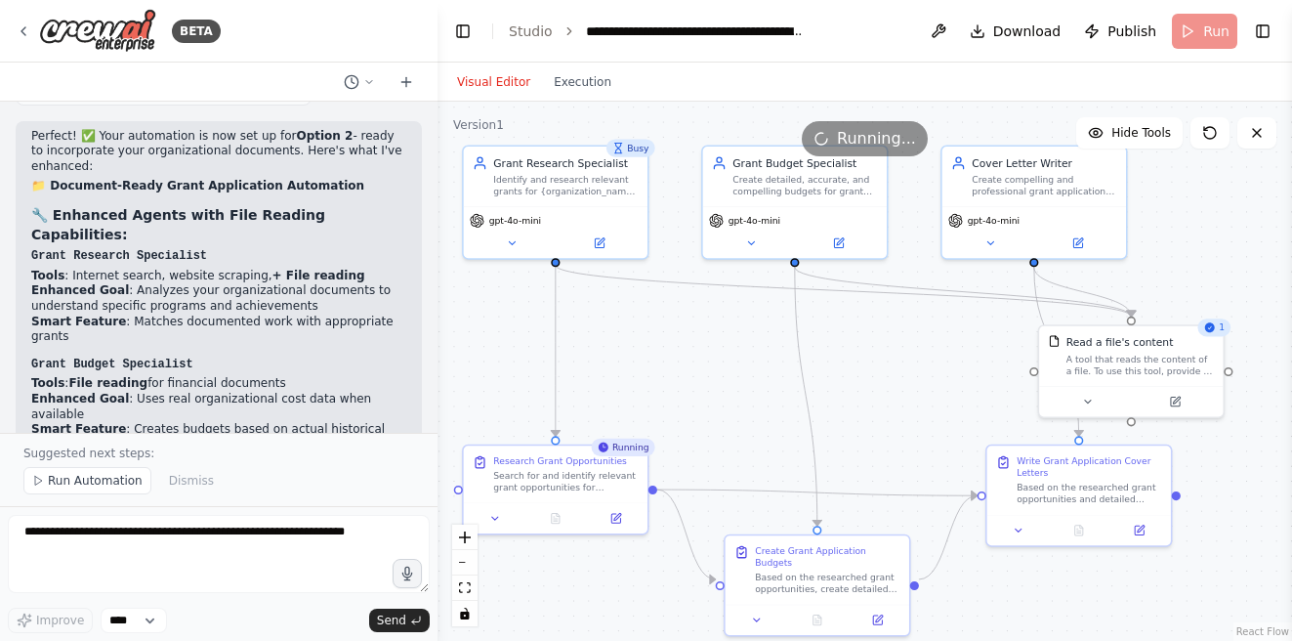
scroll to position [10056, 0]
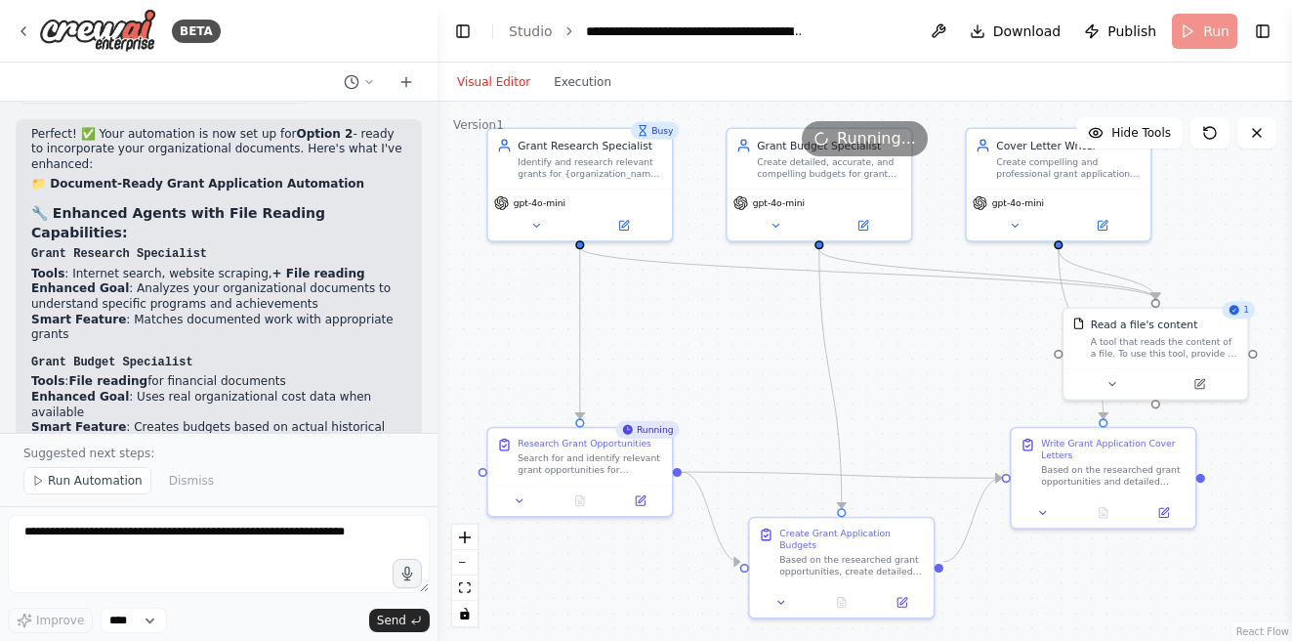
drag, startPoint x: 778, startPoint y: 405, endPoint x: 802, endPoint y: 388, distance: 30.1
click at [802, 388] on div ".deletable-edge-delete-btn { width: 20px; height: 20px; border: 0px solid #ffff…" at bounding box center [865, 371] width 855 height 539
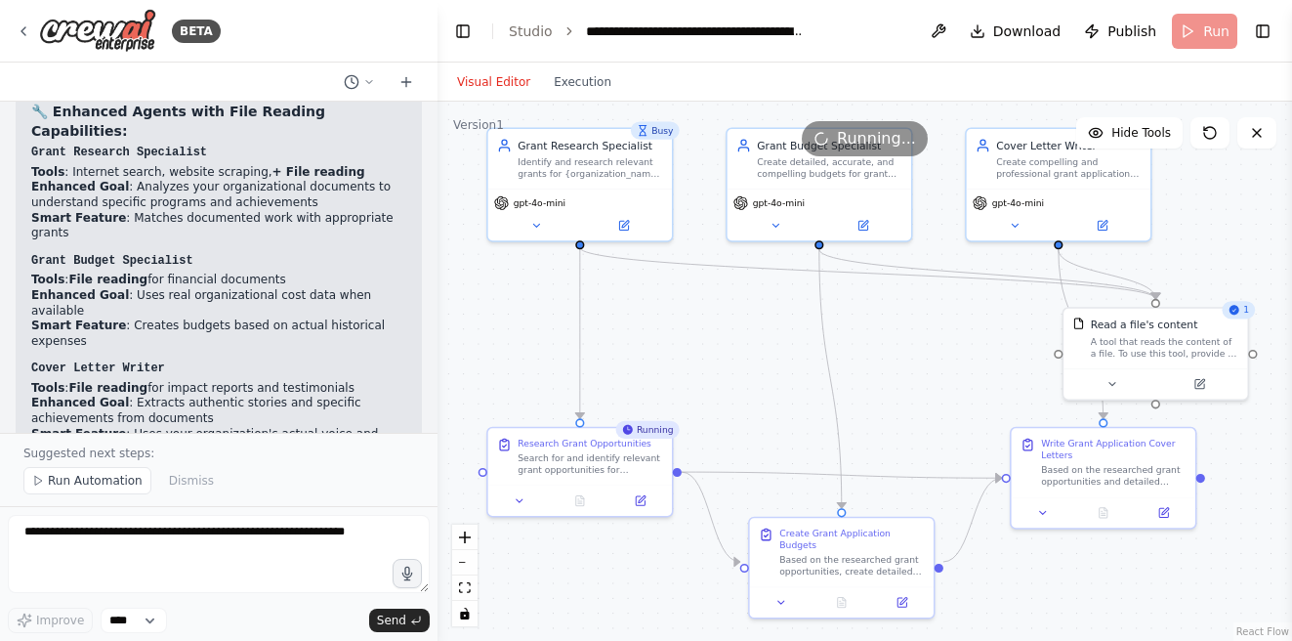
scroll to position [10246, 0]
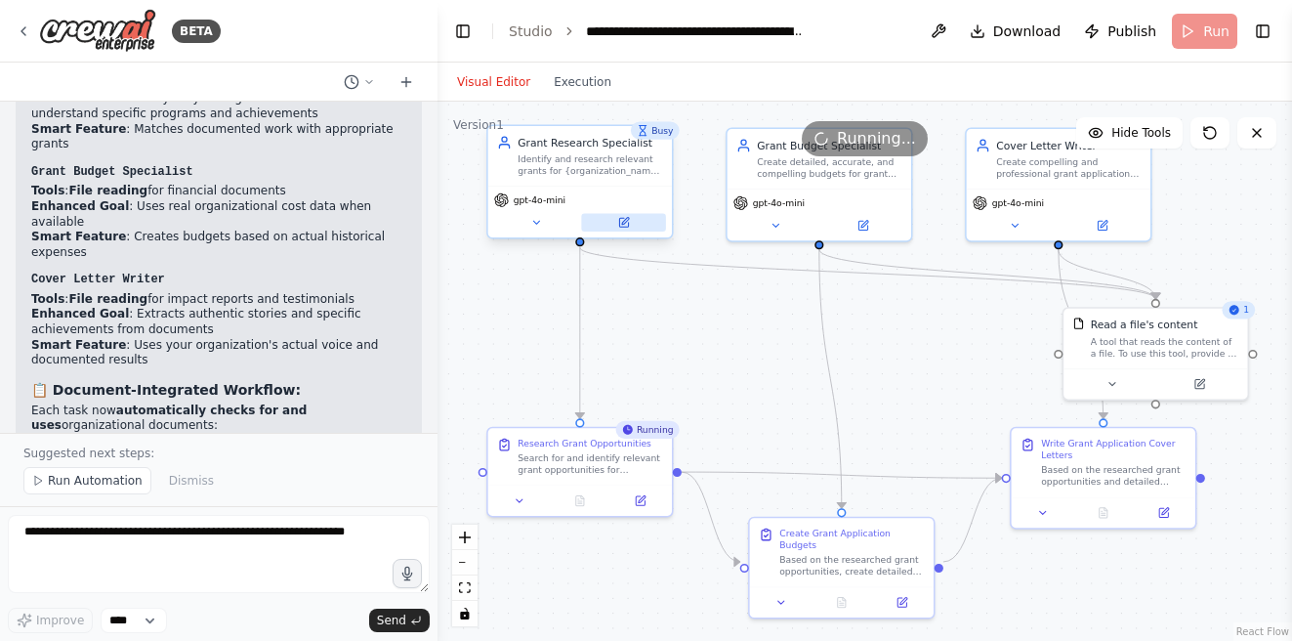
click at [626, 224] on icon at bounding box center [623, 222] width 9 height 9
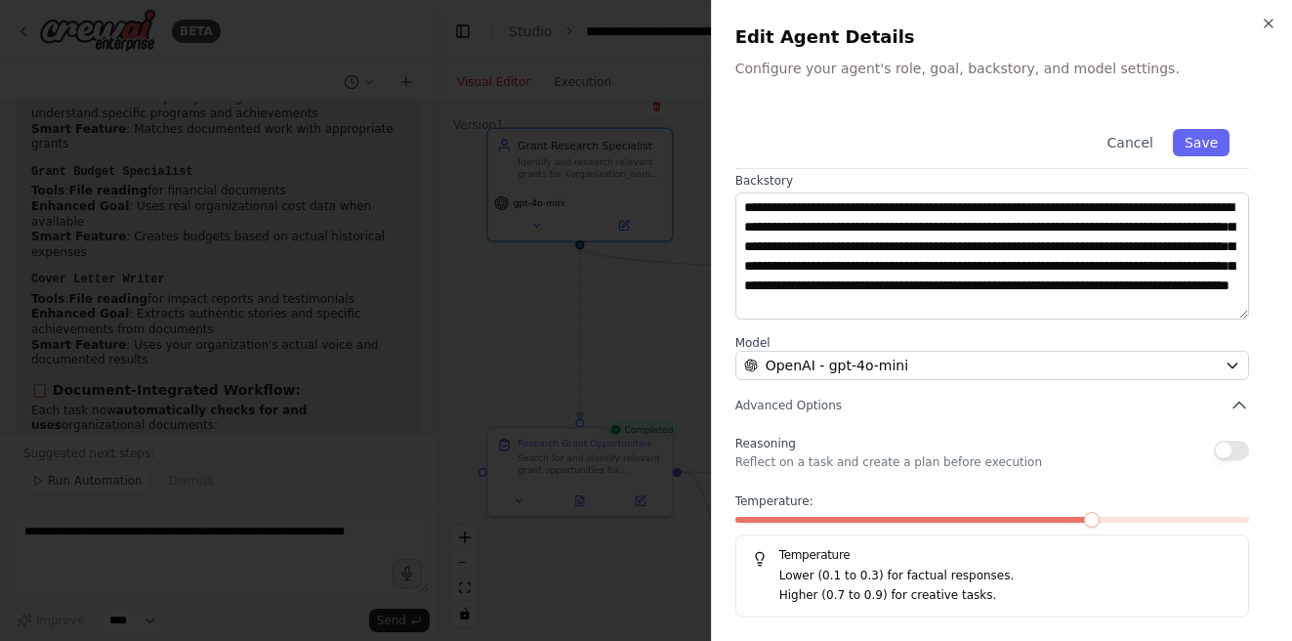
scroll to position [0, 0]
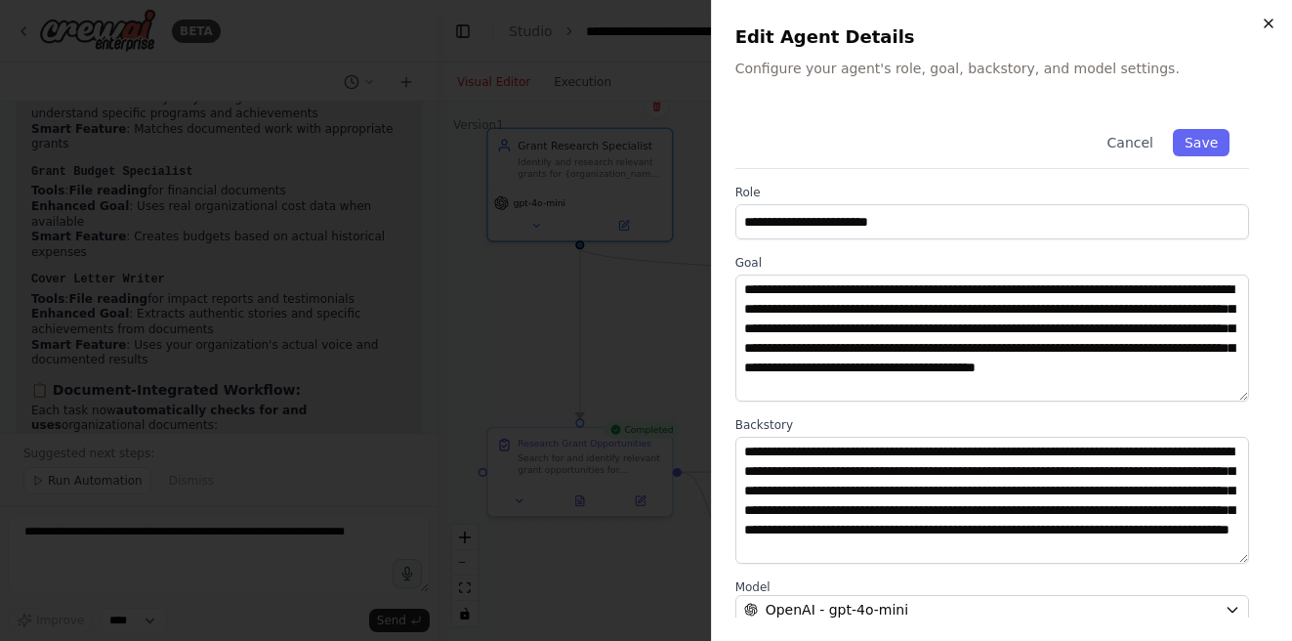
click at [1272, 17] on icon "button" at bounding box center [1269, 24] width 16 height 16
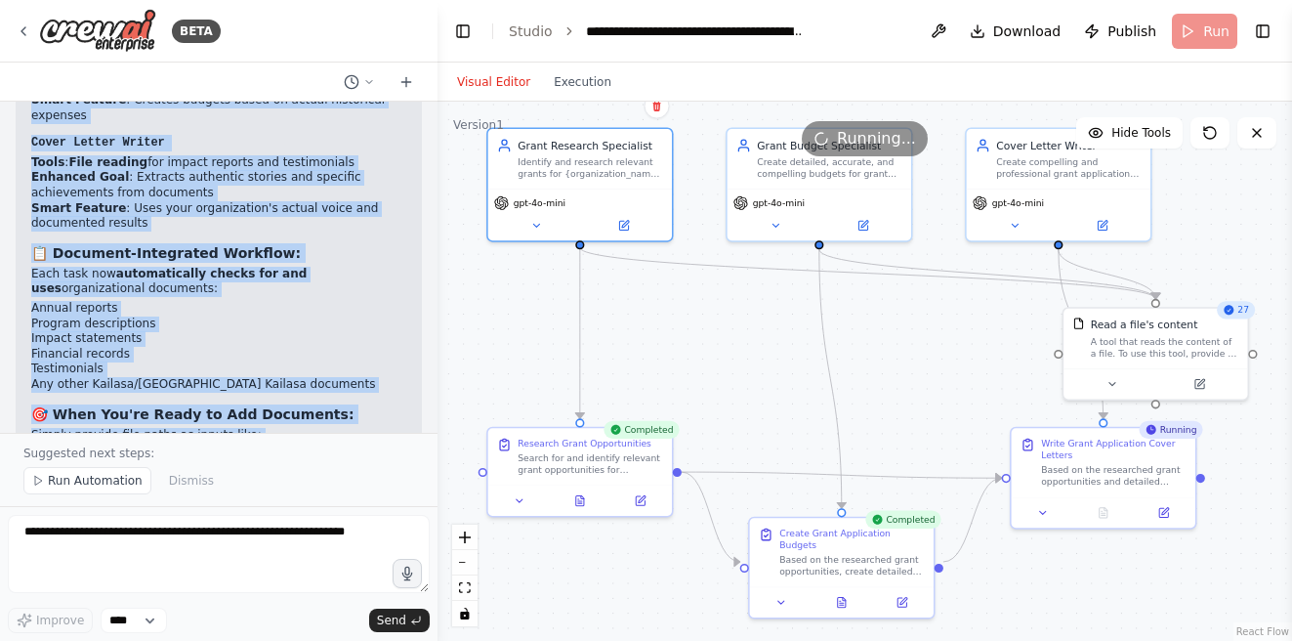
scroll to position [10384, 0]
drag, startPoint x: 35, startPoint y: 137, endPoint x: 358, endPoint y: 279, distance: 352.5
click at [358, 279] on div "Perfect! ✅ Your automation is now set up for Option 2 - ready to incorporate yo…" at bounding box center [218, 191] width 375 height 785
copy div "📁 Document-Ready Grant Application Automation 🔧 Enhanced Agents with File Readi…"
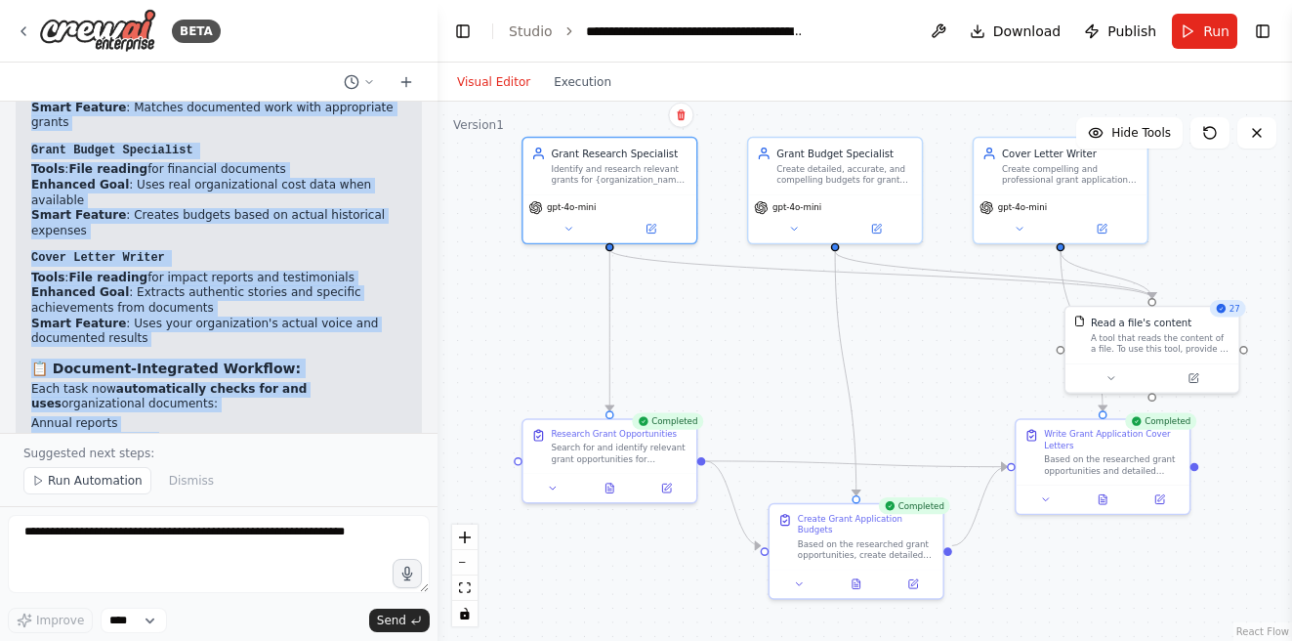
scroll to position [10271, 0]
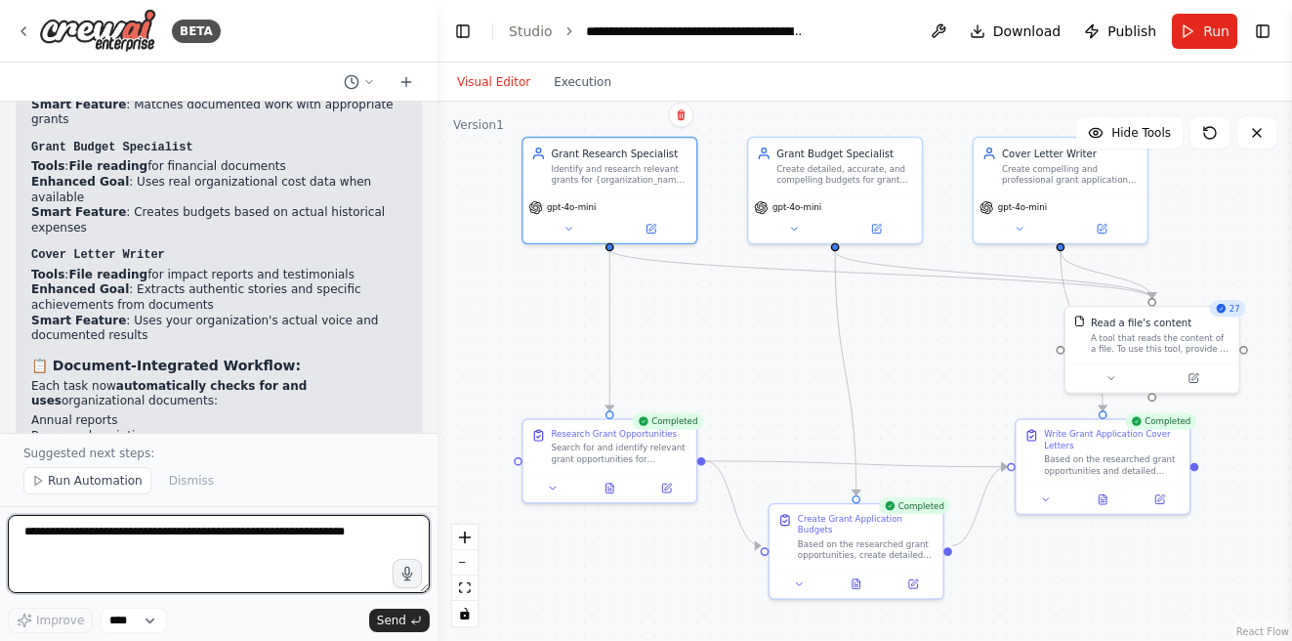
click at [114, 536] on textarea at bounding box center [219, 554] width 422 height 78
type textarea "**********"
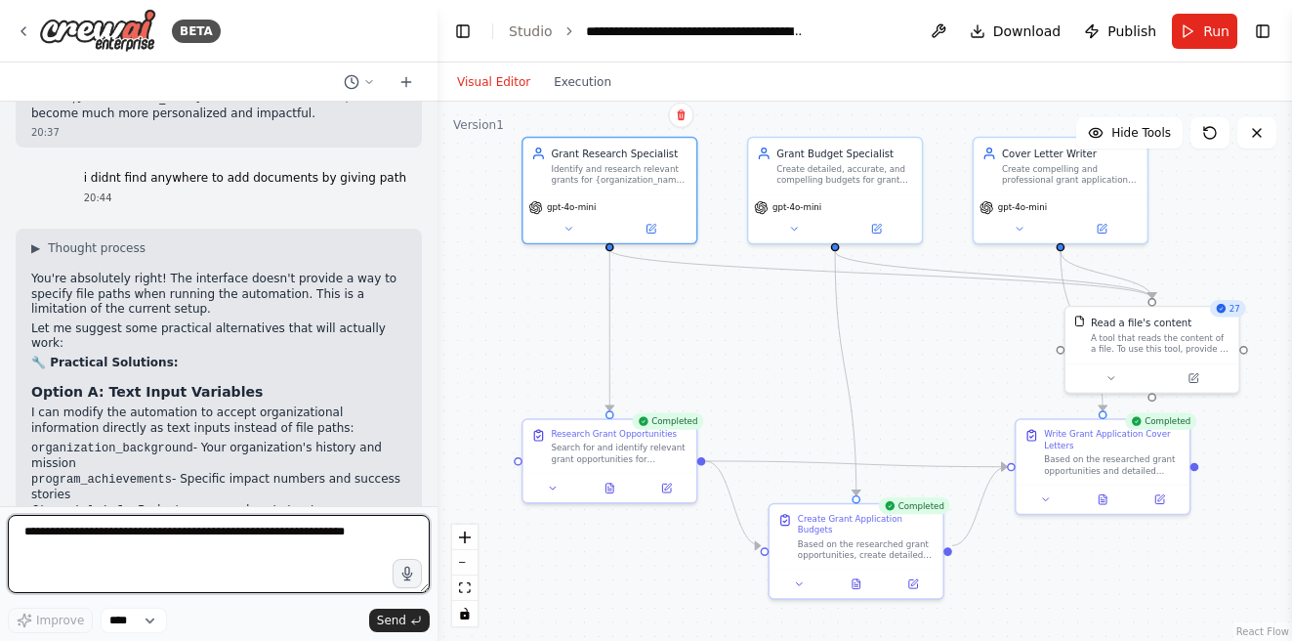
scroll to position [10972, 0]
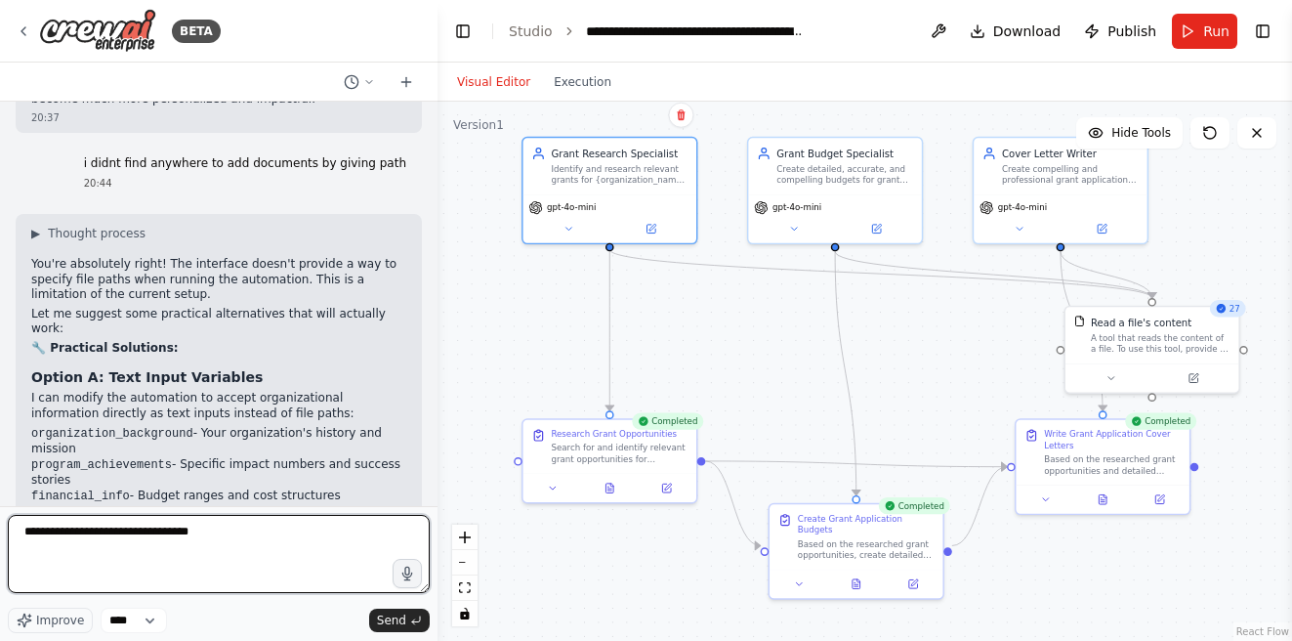
type textarea "**********"
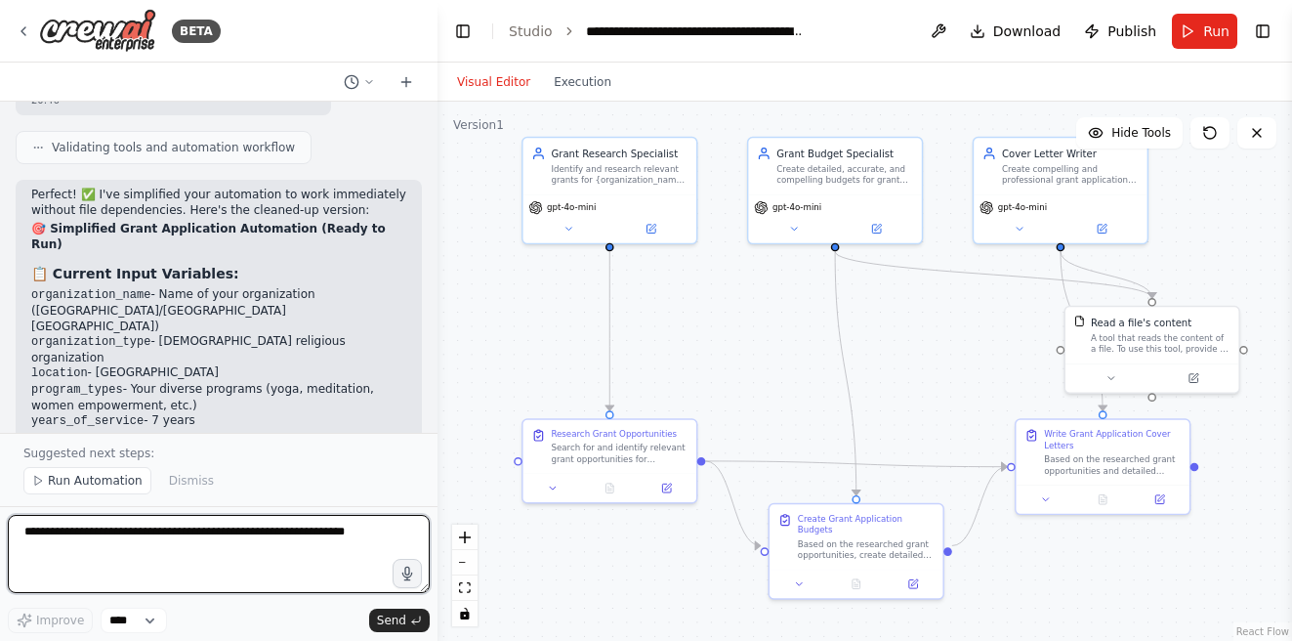
scroll to position [12472, 0]
